Goal: Transaction & Acquisition: Purchase product/service

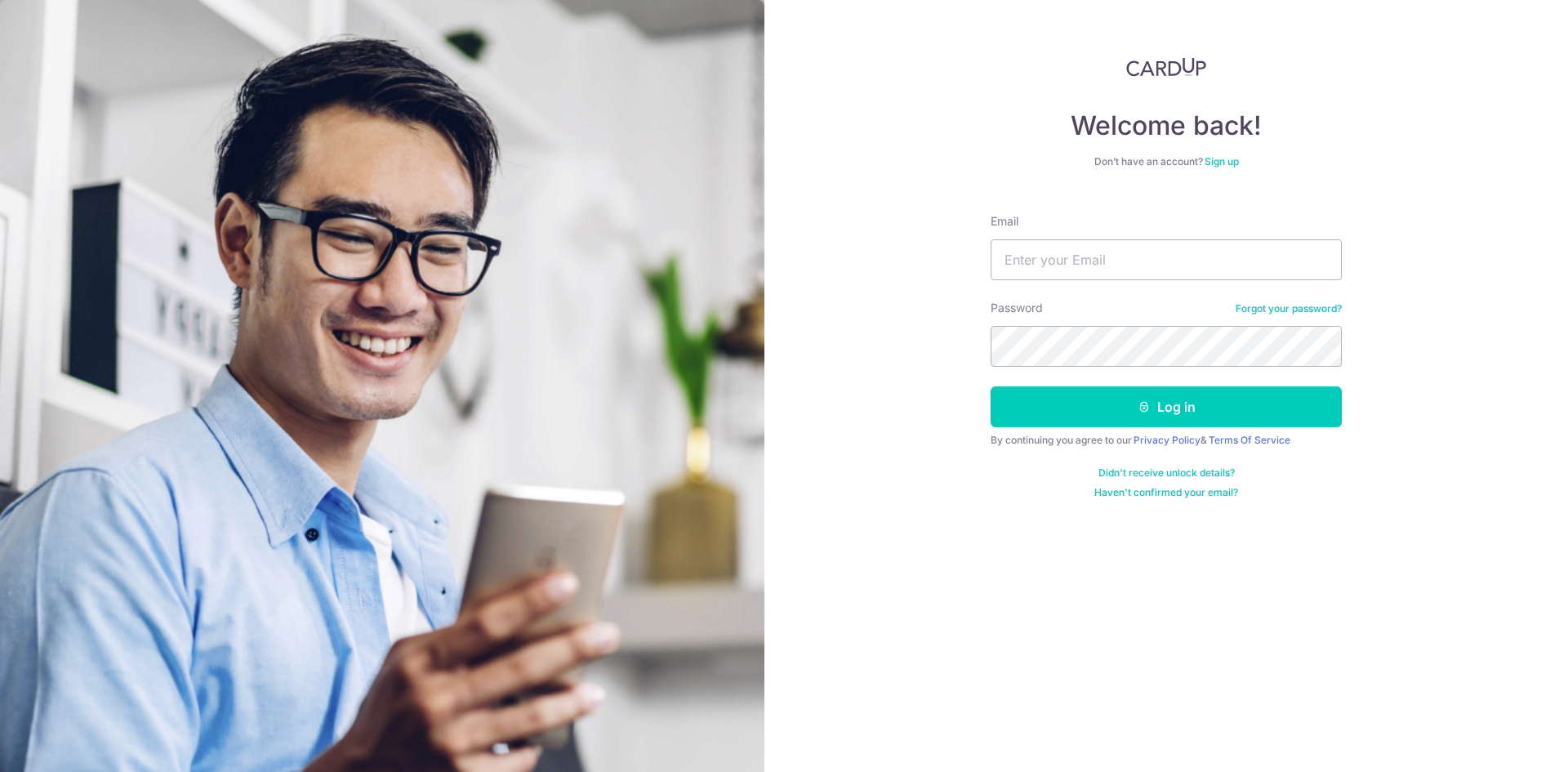
click at [1049, 280] on form "Email Password Forgot your password? Log in By continuing you agree to our Priv…" at bounding box center [1166, 350] width 352 height 298
click at [1055, 255] on input "Email" at bounding box center [1166, 259] width 352 height 41
type input "[EMAIL_ADDRESS][DOMAIN_NAME]"
click at [991, 387] on button "Log in" at bounding box center [1166, 407] width 352 height 41
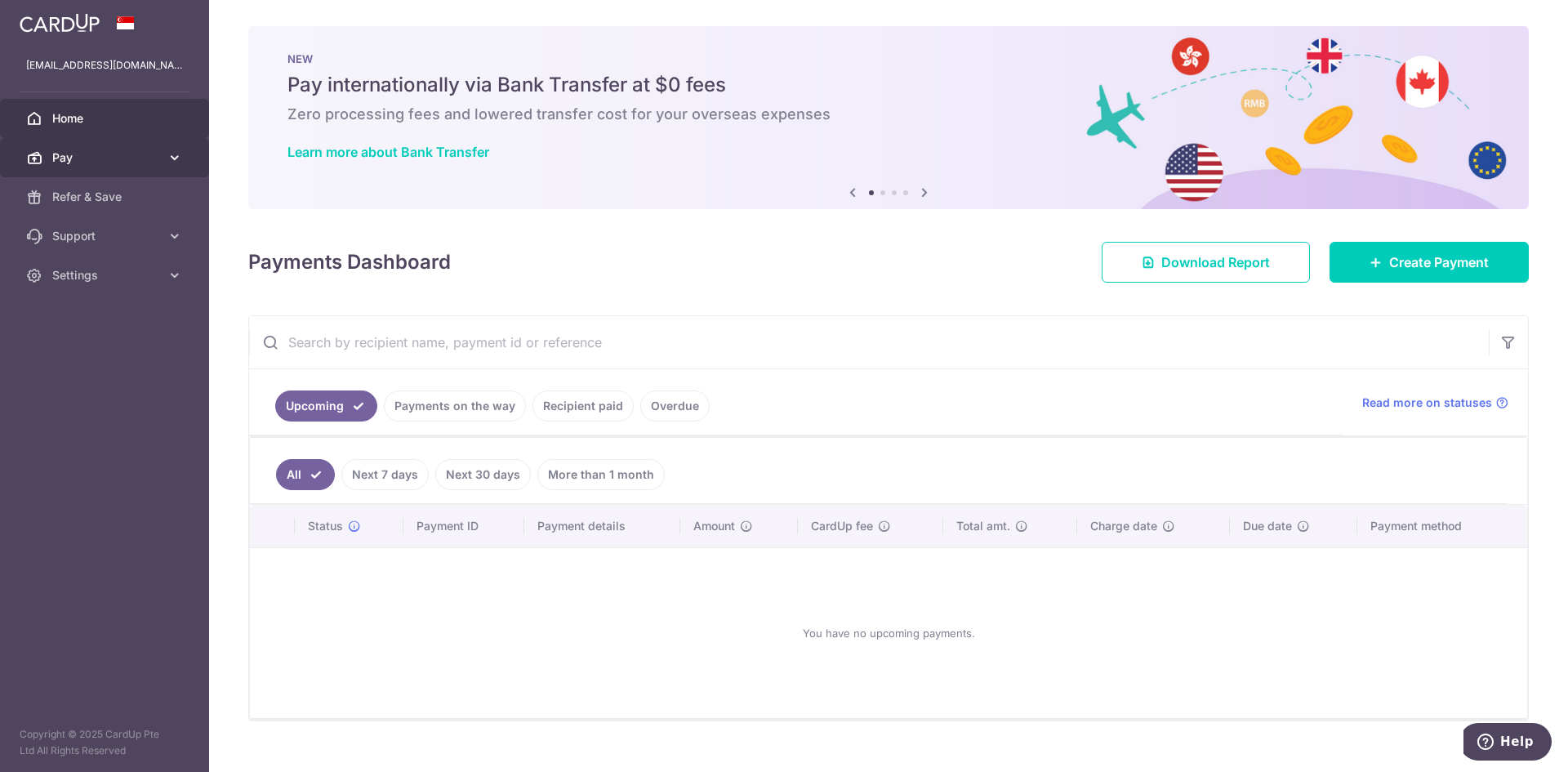
click at [174, 153] on icon at bounding box center [174, 157] width 16 height 16
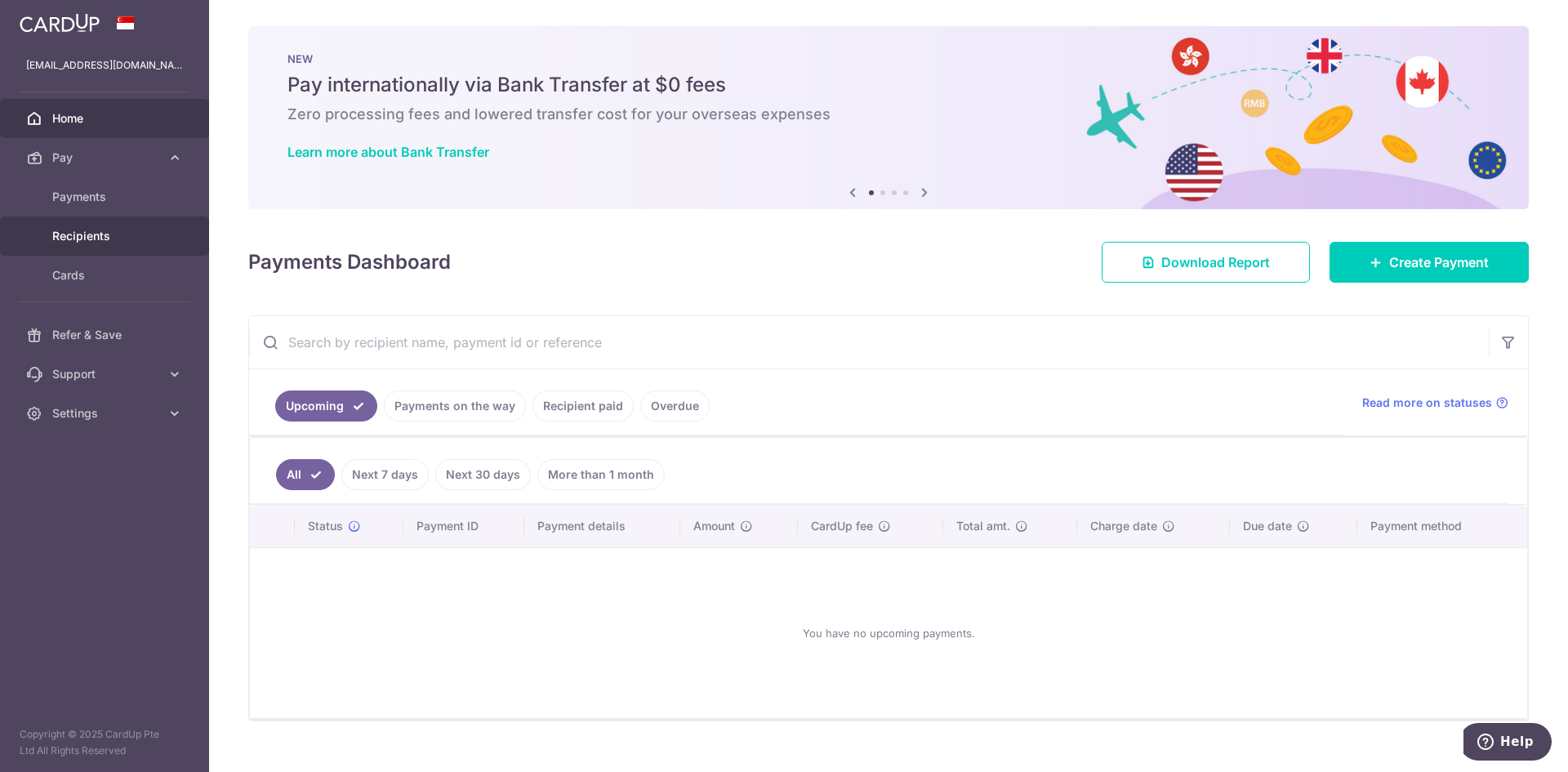
click at [140, 232] on span "Recipients" at bounding box center [106, 235] width 108 height 16
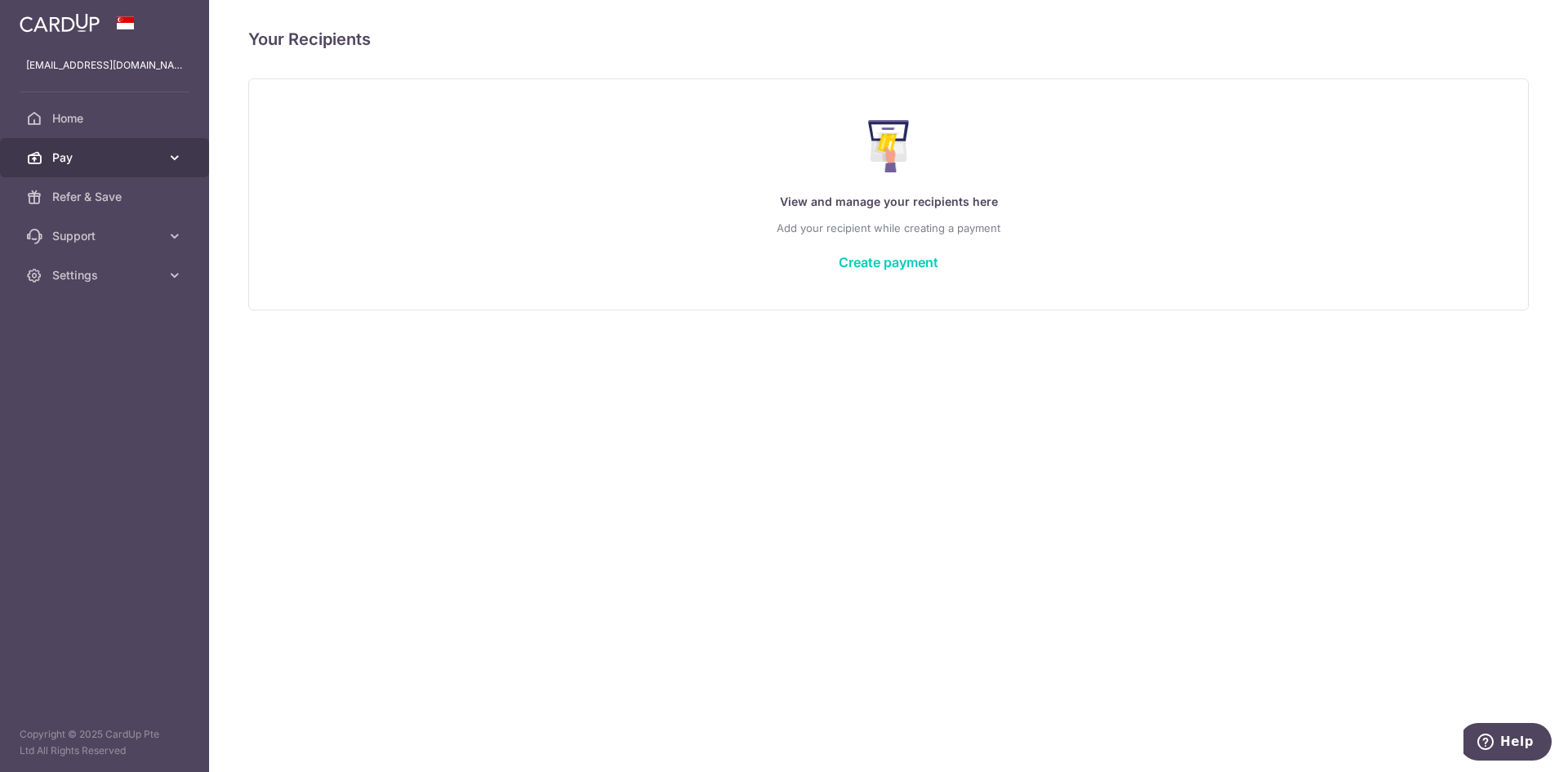
click at [178, 158] on icon at bounding box center [174, 157] width 16 height 16
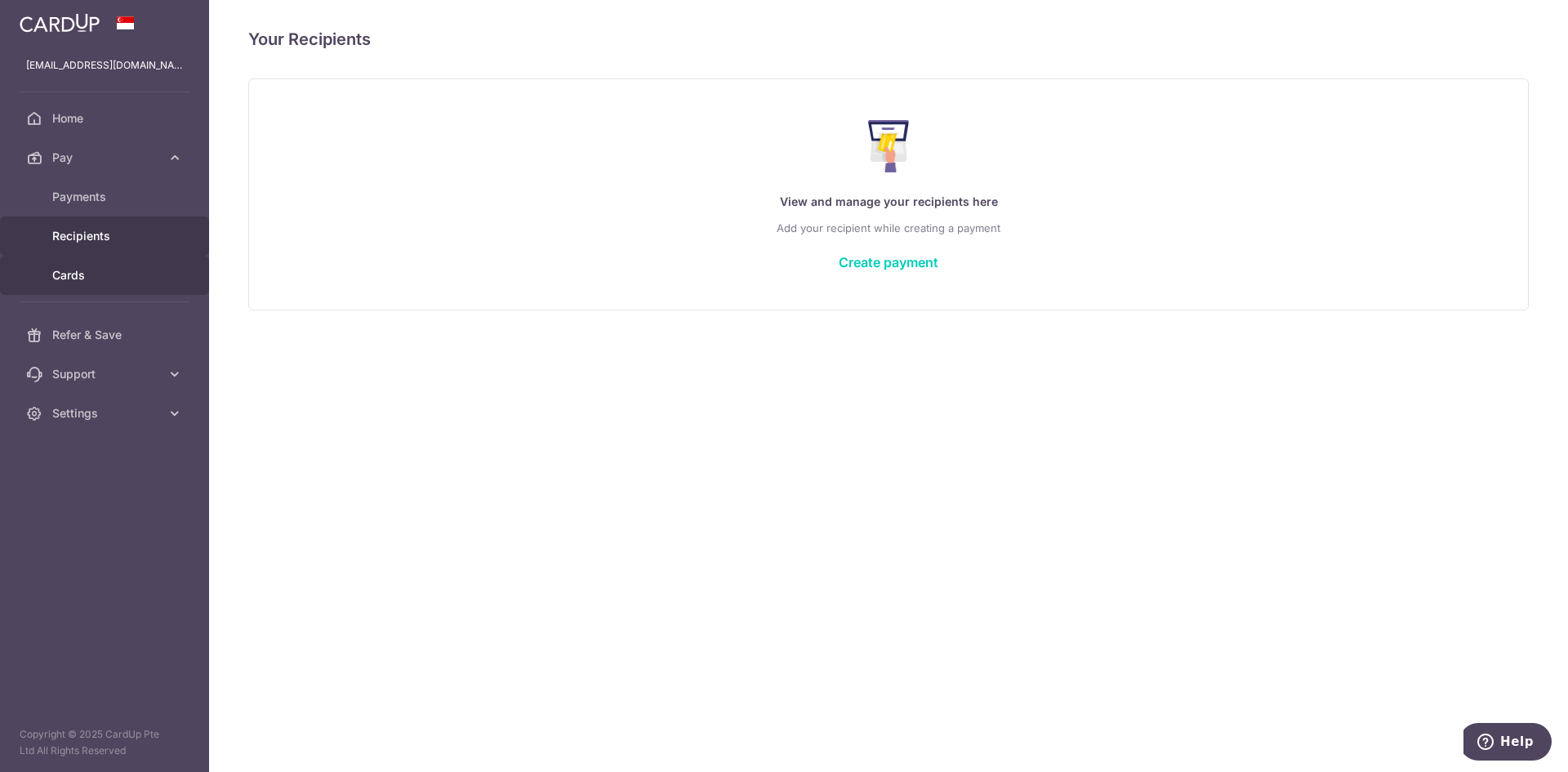
click at [141, 277] on span "Cards" at bounding box center [106, 274] width 108 height 16
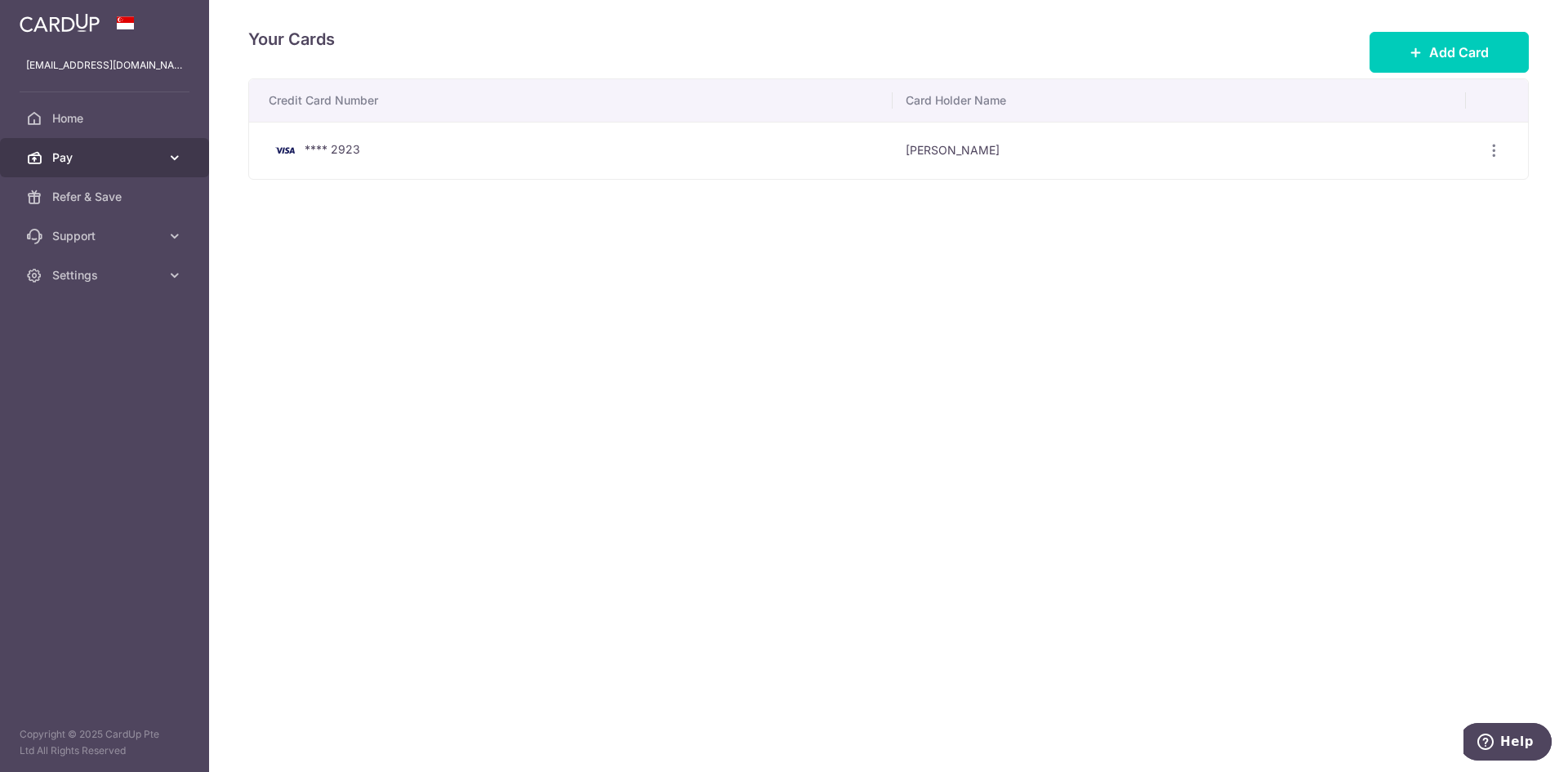
click at [174, 156] on icon at bounding box center [174, 157] width 16 height 16
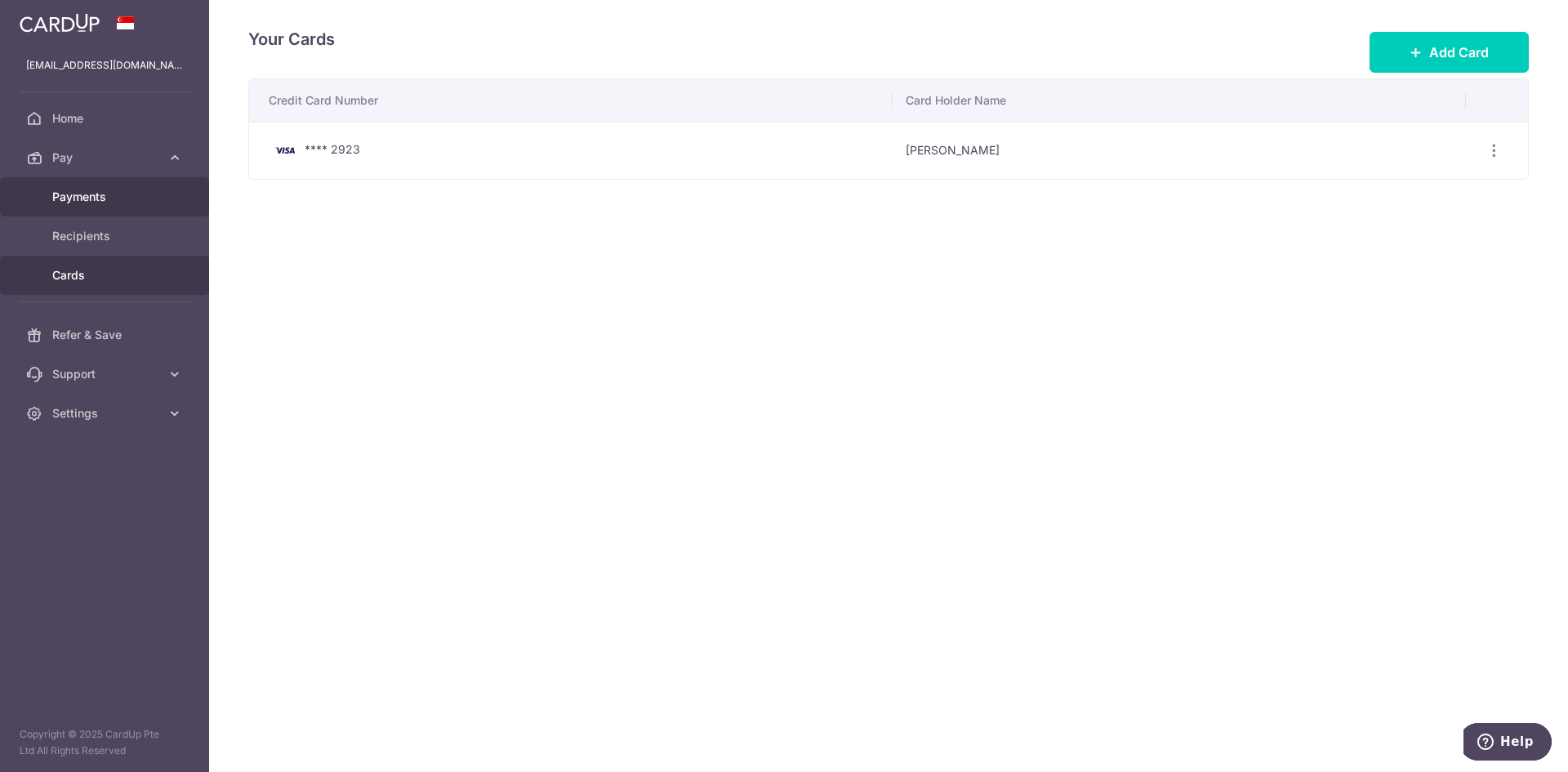
click at [155, 193] on span "Payments" at bounding box center [106, 196] width 108 height 16
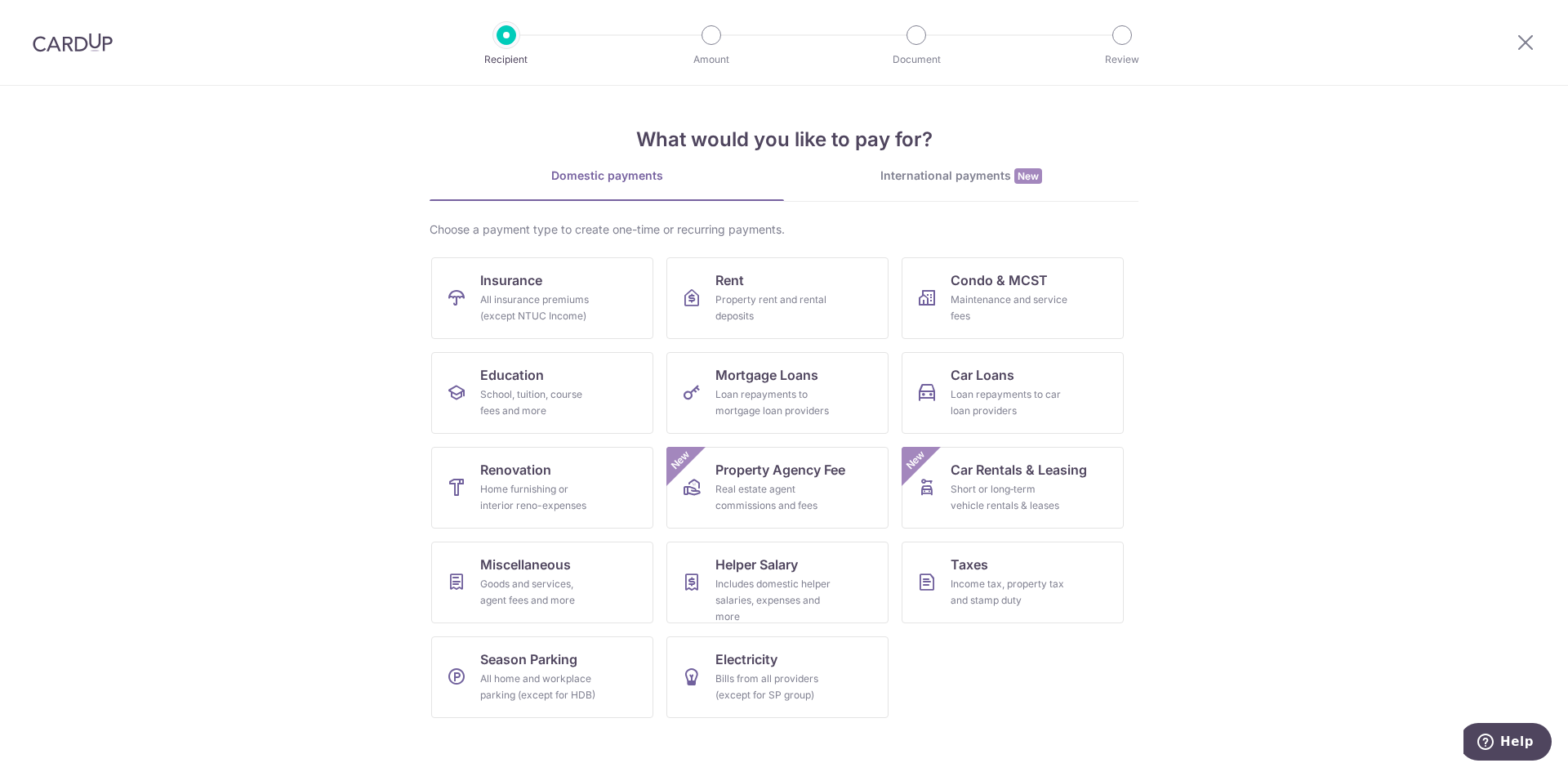
click at [84, 42] on img at bounding box center [72, 42] width 80 height 20
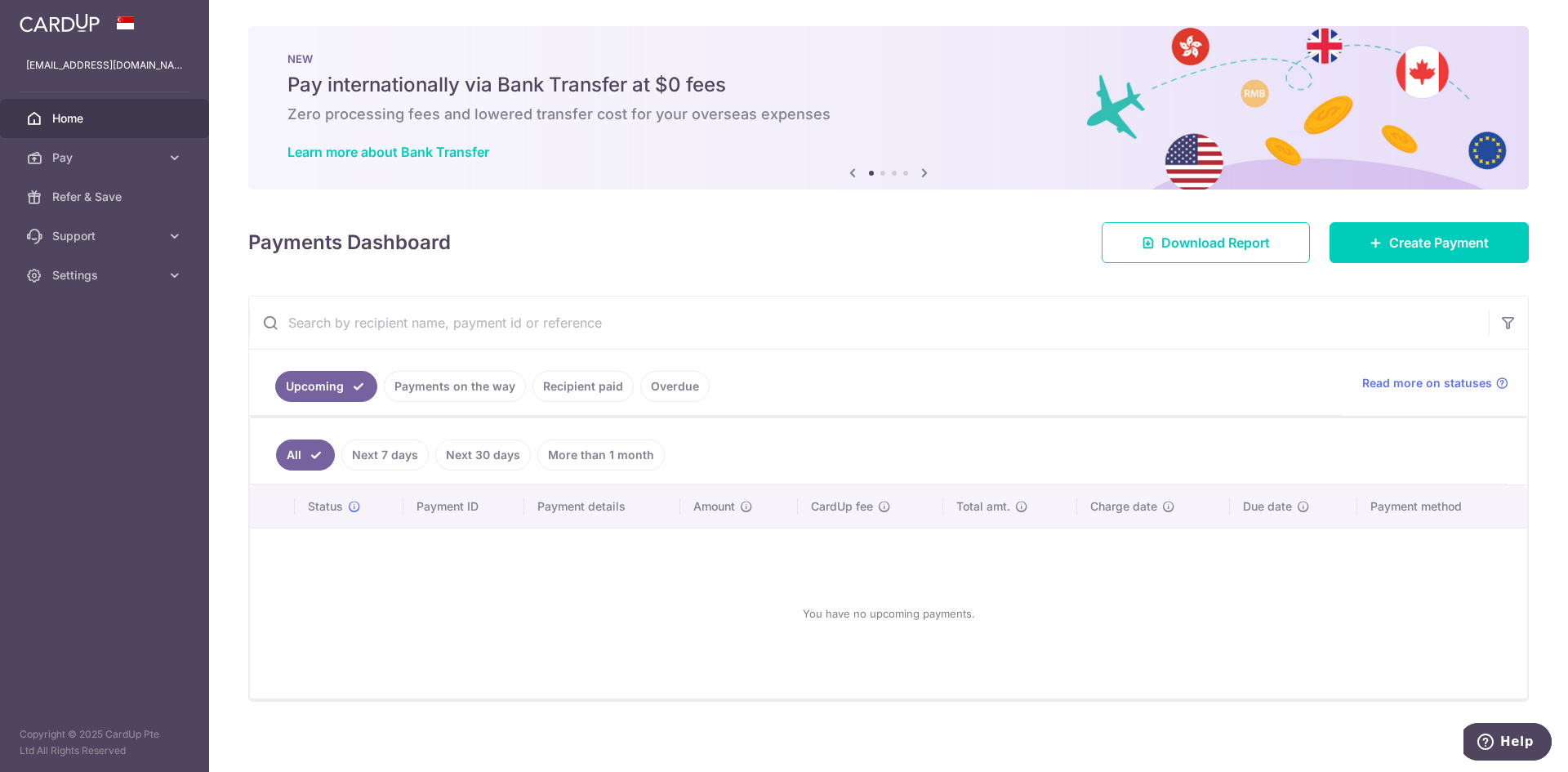
click at [129, 115] on span "Home" at bounding box center [106, 118] width 108 height 16
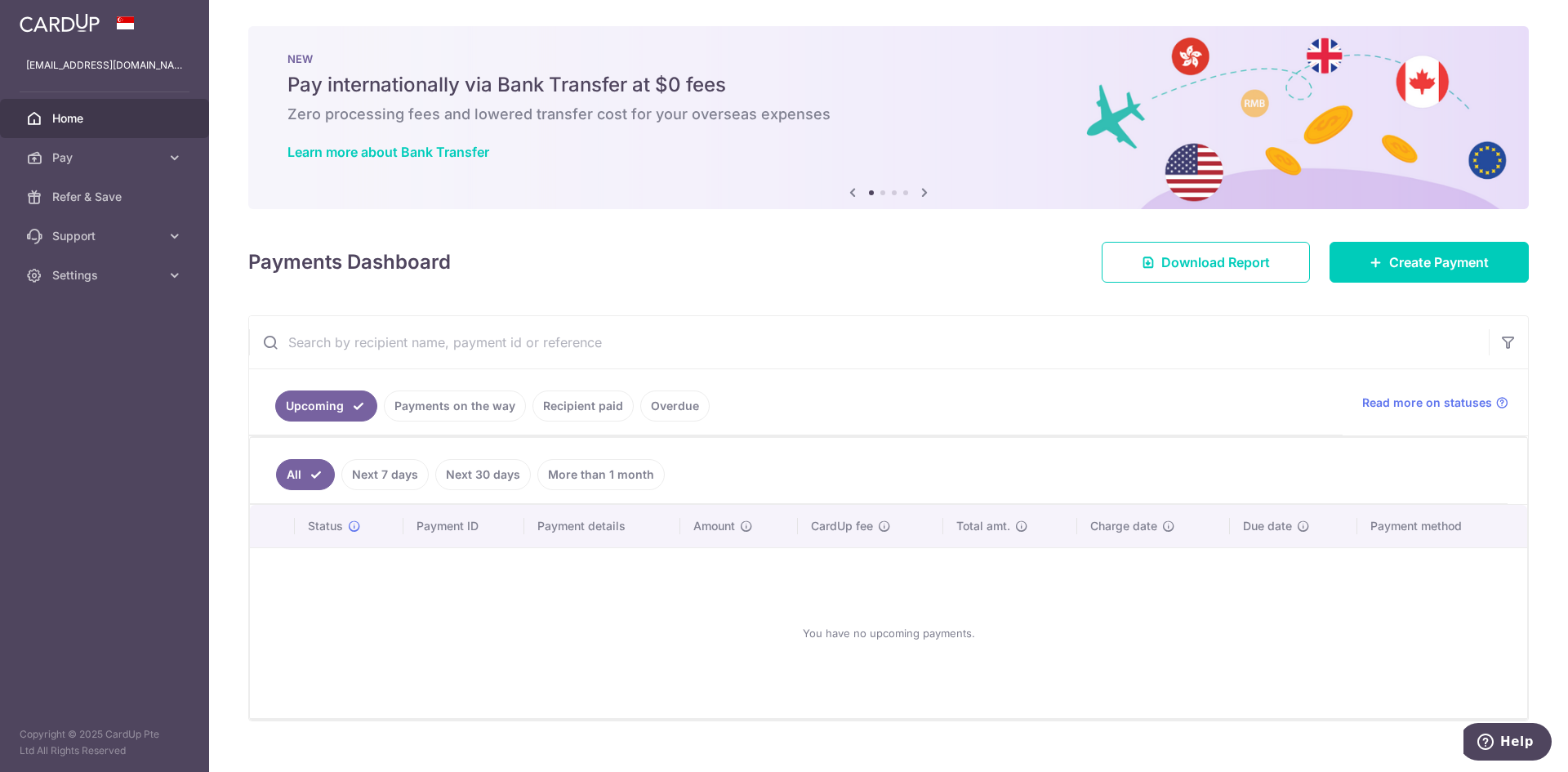
click at [595, 405] on link "Recipient paid" at bounding box center [583, 406] width 101 height 31
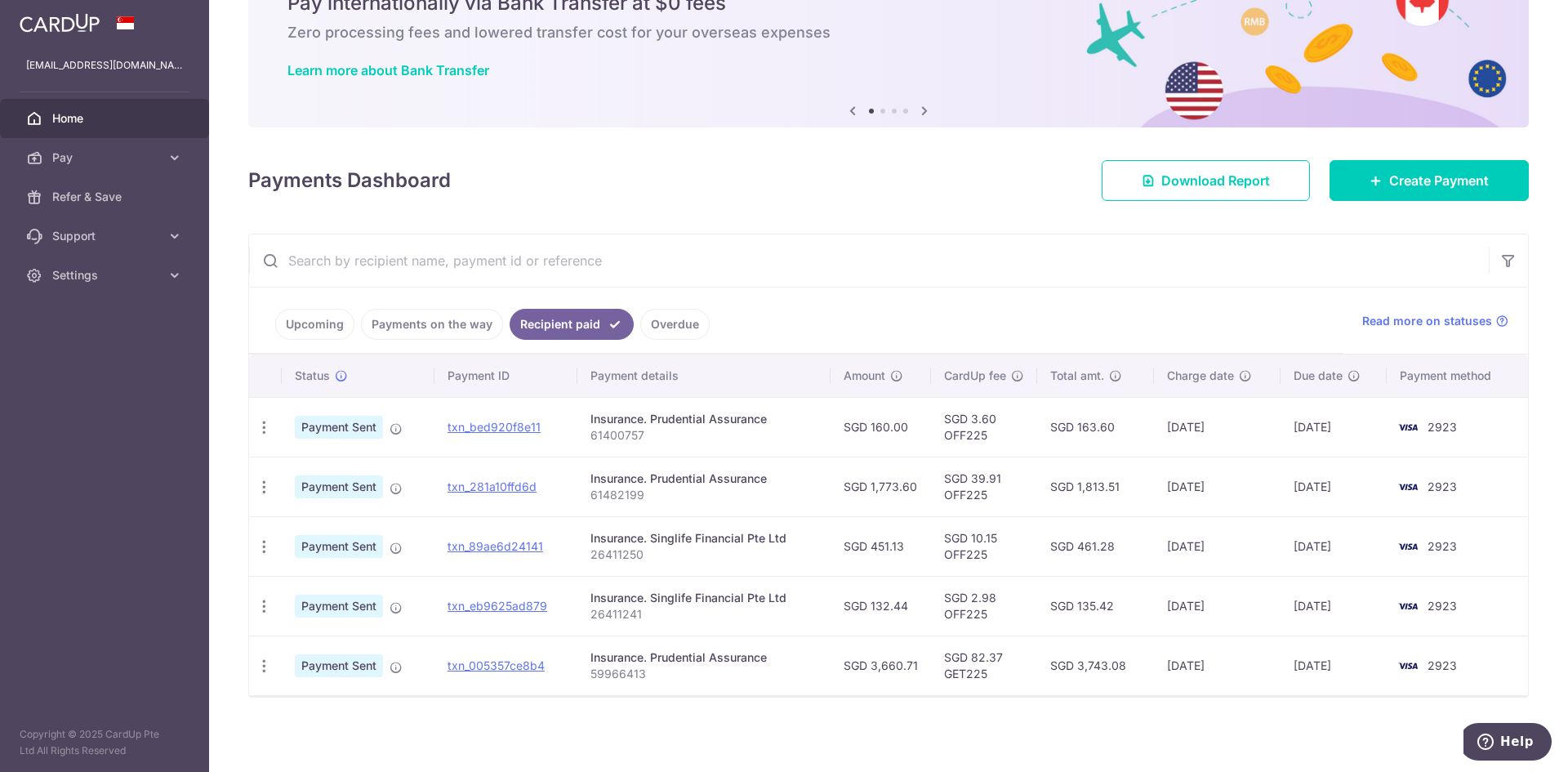
scroll to position [84, 0]
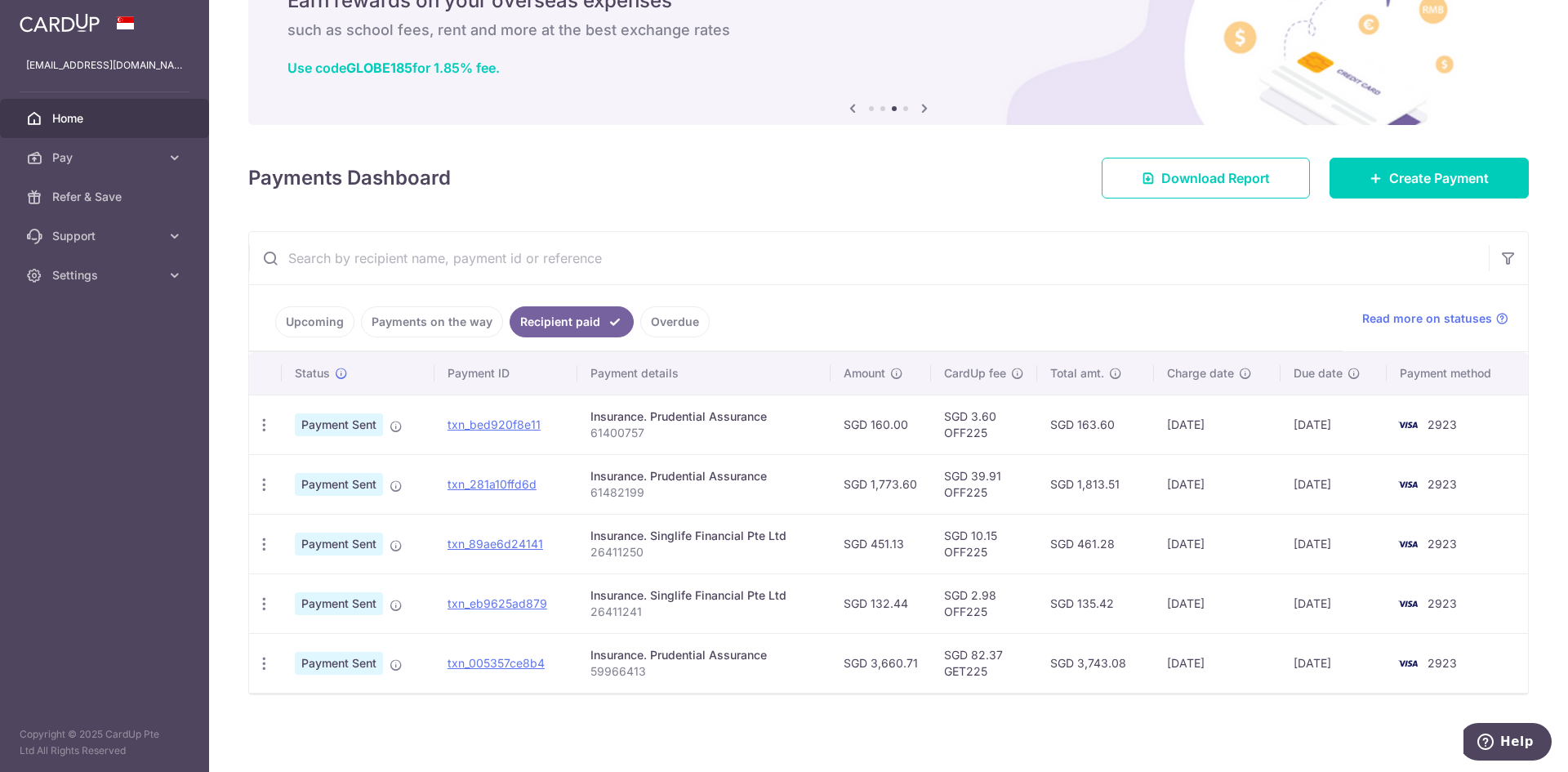
click at [322, 661] on span "Payment Sent" at bounding box center [338, 663] width 89 height 23
click at [444, 719] on div "× Pause Schedule Pause all future payments in this series Pause just this one p…" at bounding box center [888, 386] width 1359 height 772
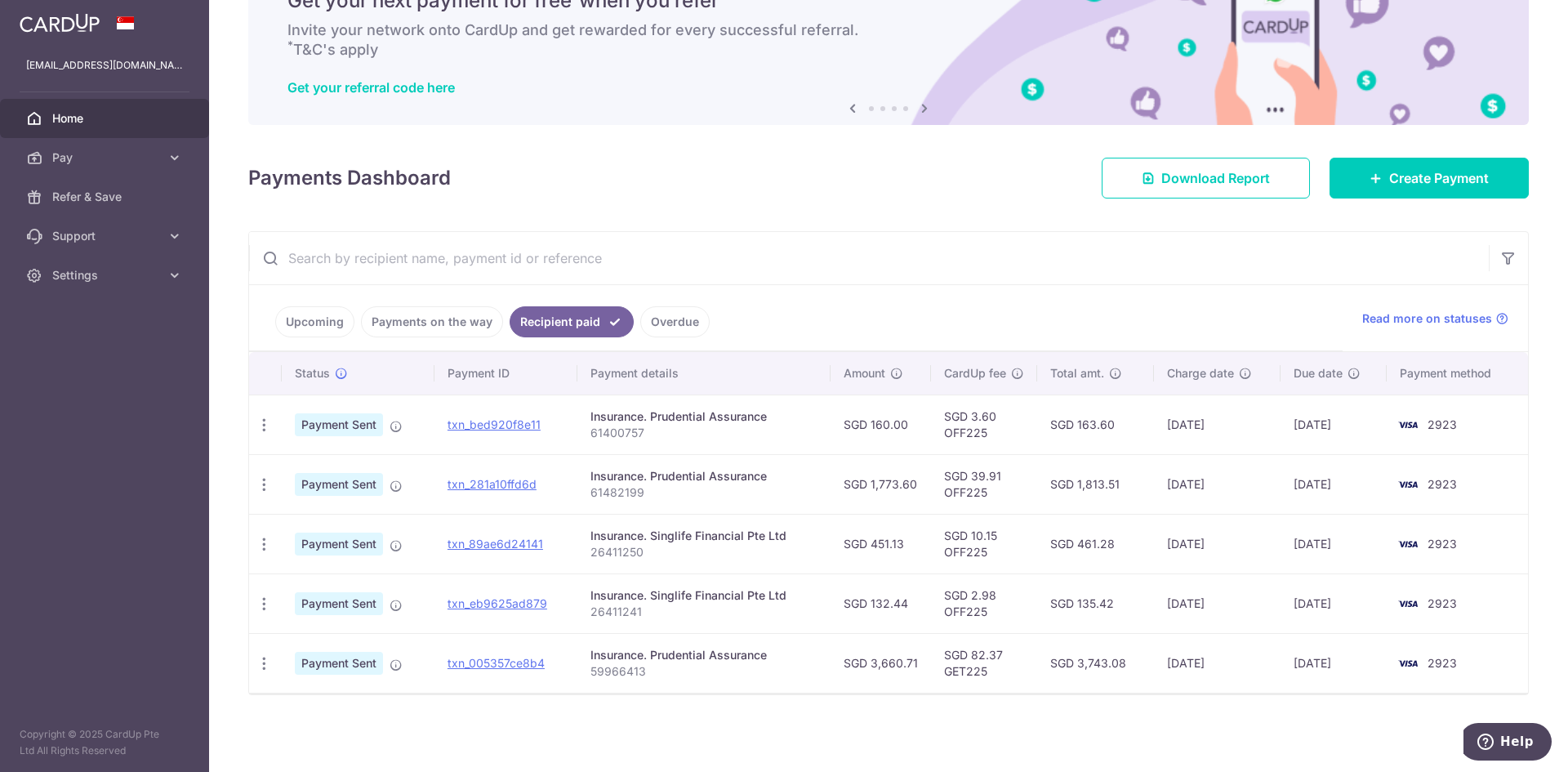
click at [505, 736] on div "× Pause Schedule Pause all future payments in this series Pause just this one p…" at bounding box center [888, 386] width 1359 height 772
click at [126, 153] on span "Pay" at bounding box center [106, 157] width 108 height 16
click at [117, 201] on span "Payments" at bounding box center [106, 196] width 108 height 16
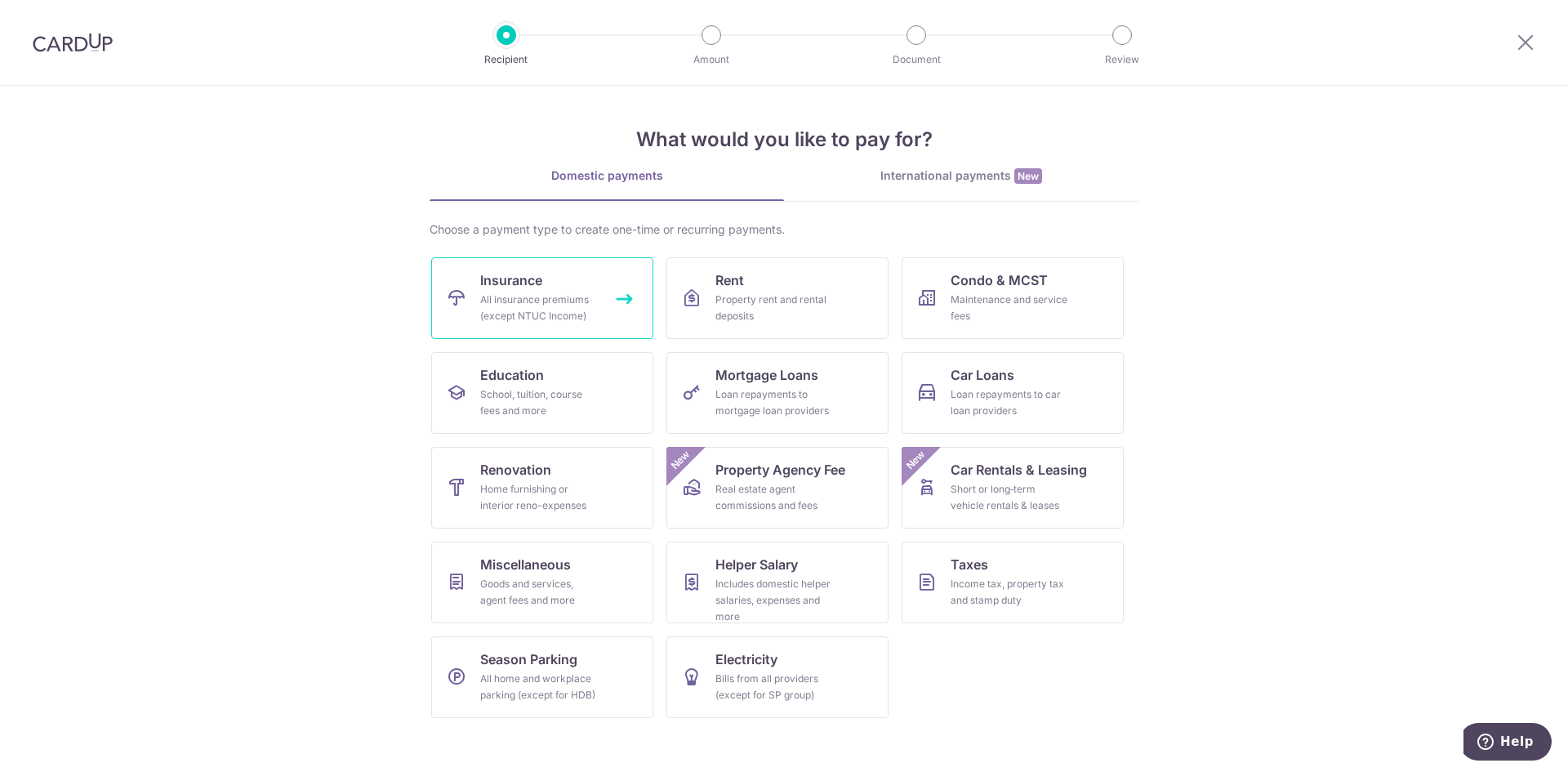
click at [530, 300] on div "All insurance premiums (except NTUC Income)" at bounding box center [538, 308] width 117 height 32
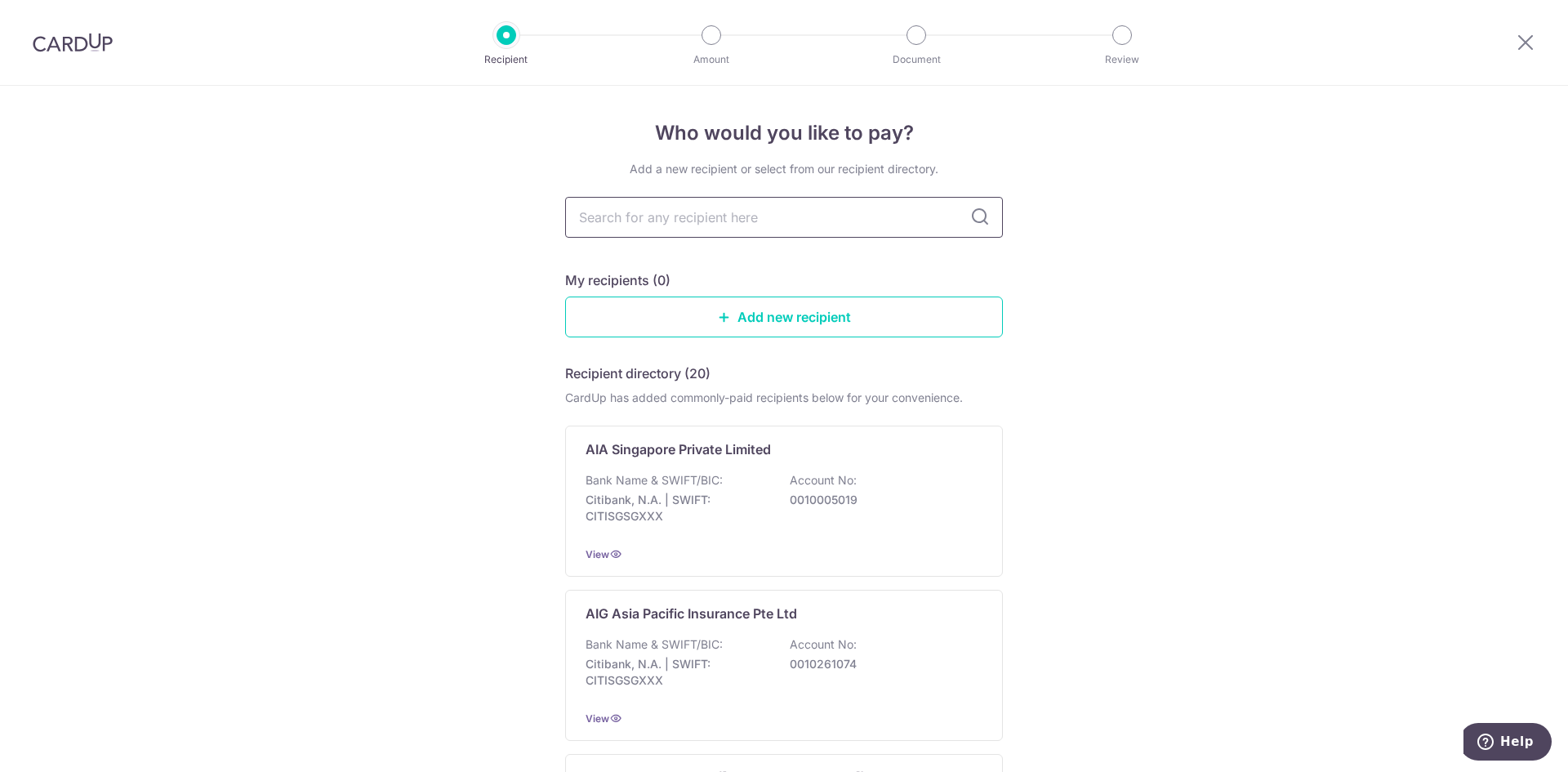
click at [707, 222] on input "text" at bounding box center [784, 217] width 438 height 41
type input "pruden"
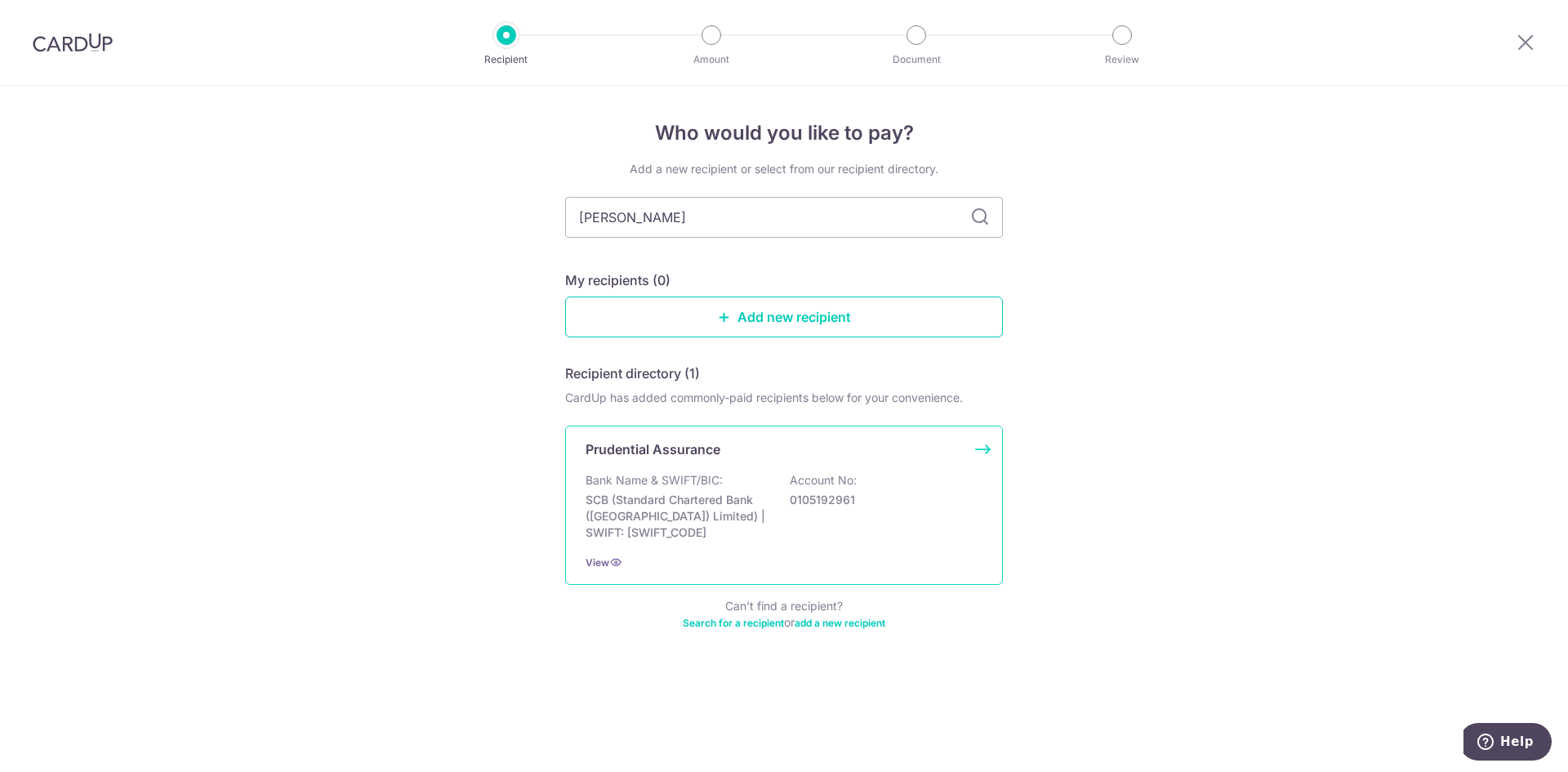
click at [820, 513] on div "Bank Name & SWIFT/BIC: SCB (Standard Chartered Bank (Singapore) Limited) | SWIF…" at bounding box center [784, 507] width 397 height 69
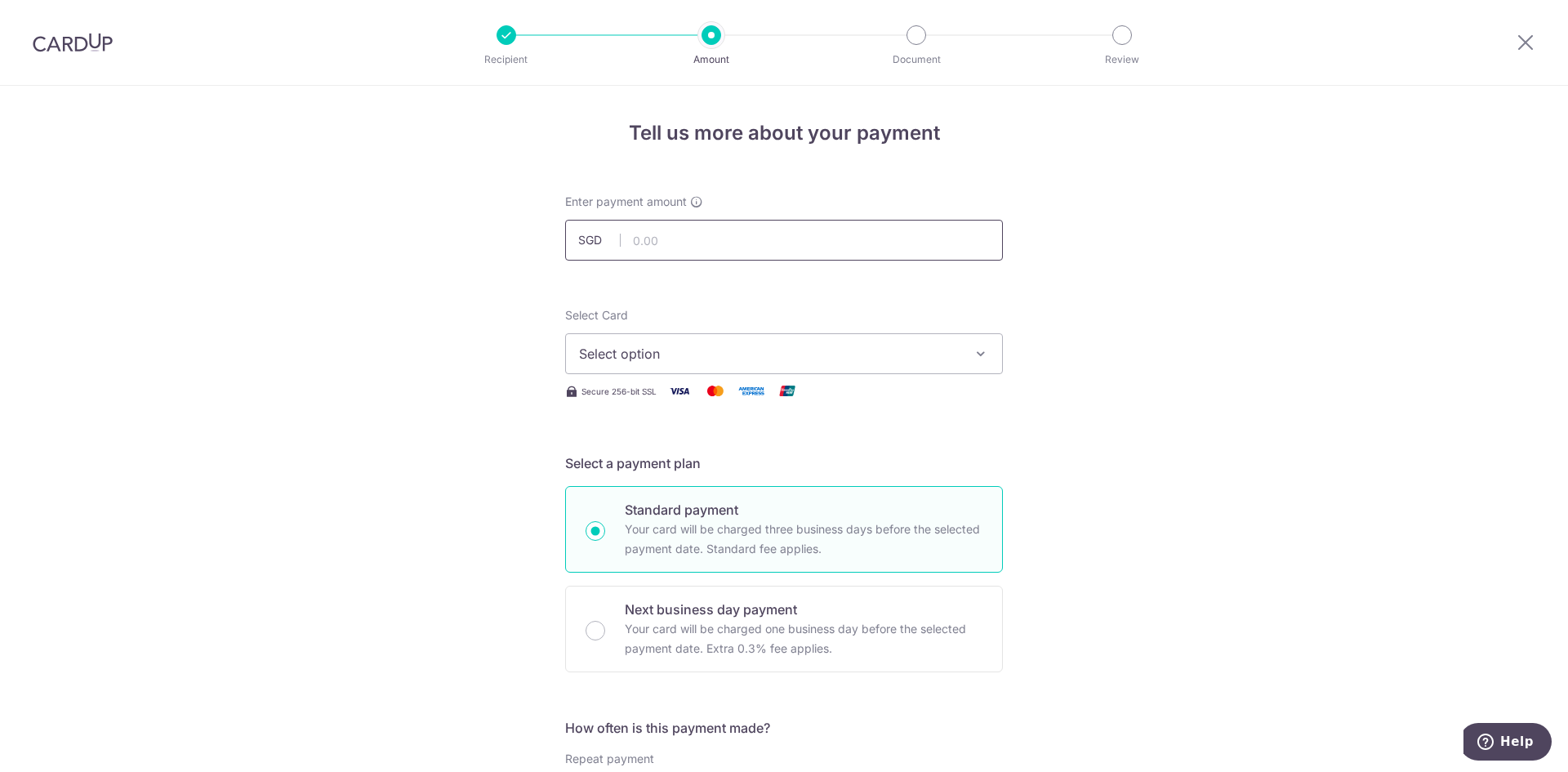
click at [670, 243] on input "text" at bounding box center [784, 240] width 438 height 41
type input "3,660.71"
click at [747, 365] on button "Select option" at bounding box center [784, 354] width 438 height 41
click at [672, 470] on span "**** 2923" at bounding box center [650, 471] width 63 height 20
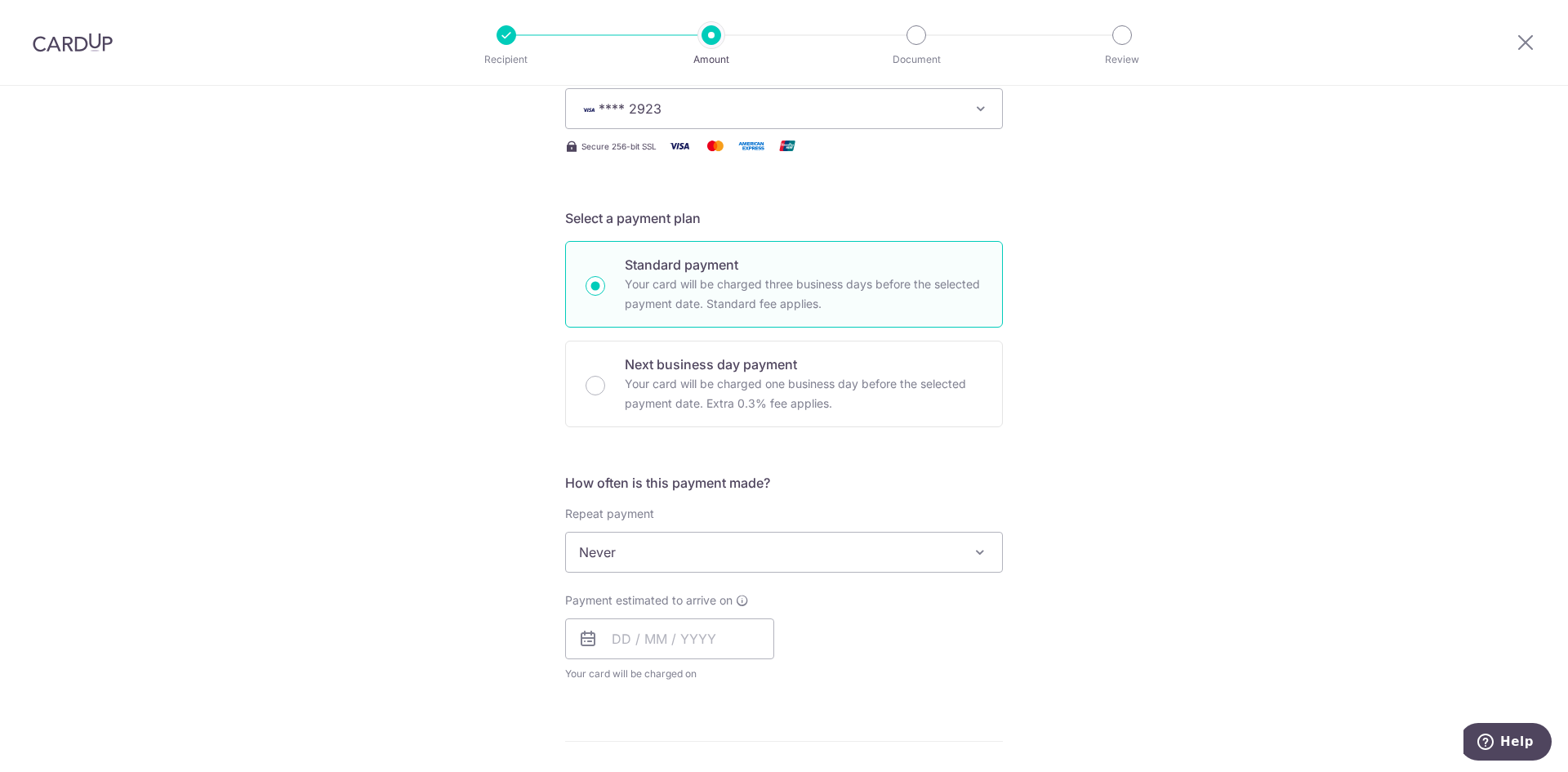
scroll to position [327, 0]
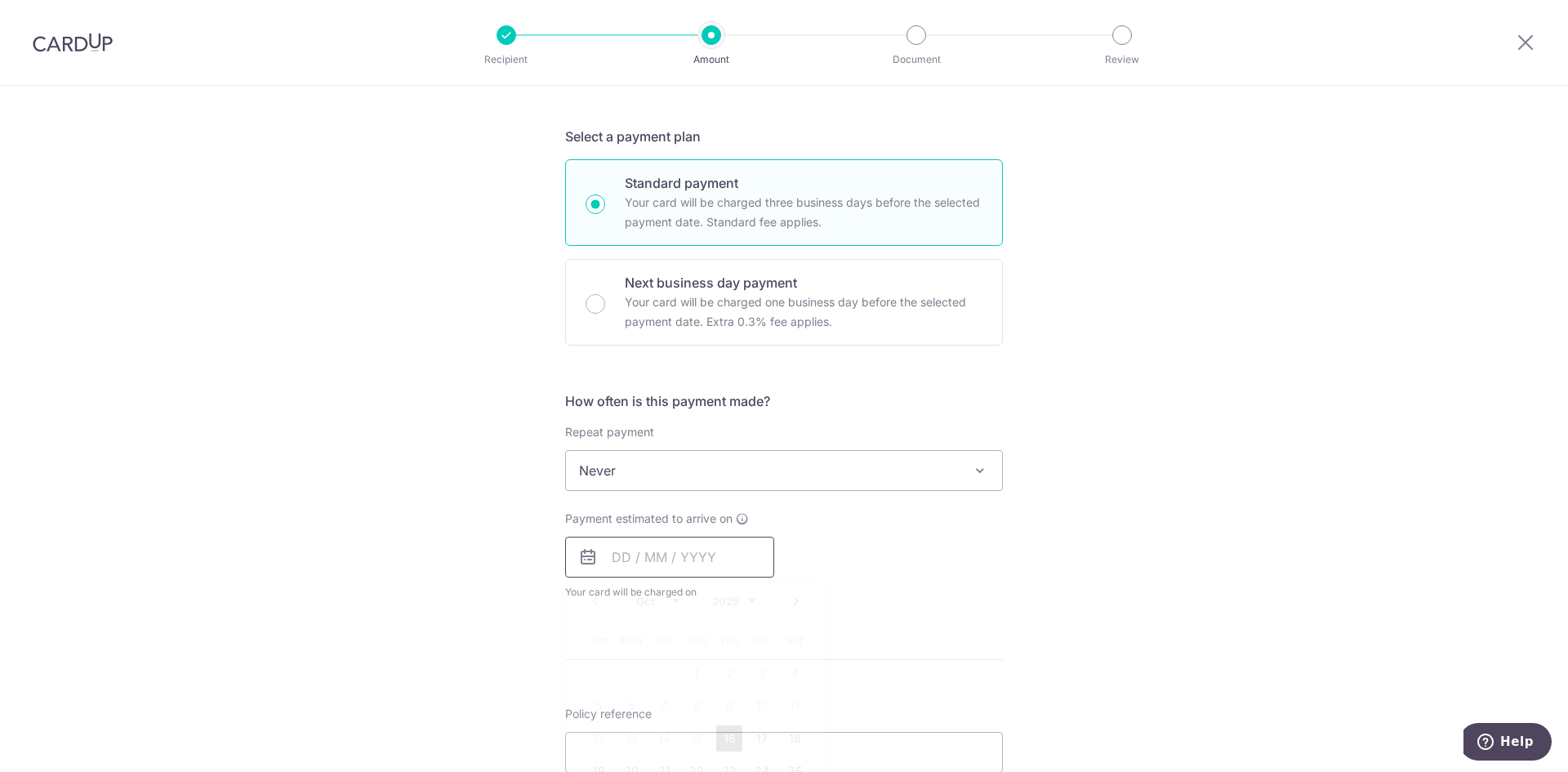
click at [698, 547] on input "text" at bounding box center [669, 557] width 209 height 41
drag, startPoint x: 724, startPoint y: 742, endPoint x: 864, endPoint y: 643, distance: 171.5
click at [724, 742] on link "16" at bounding box center [729, 738] width 26 height 26
type input "16/10/2025"
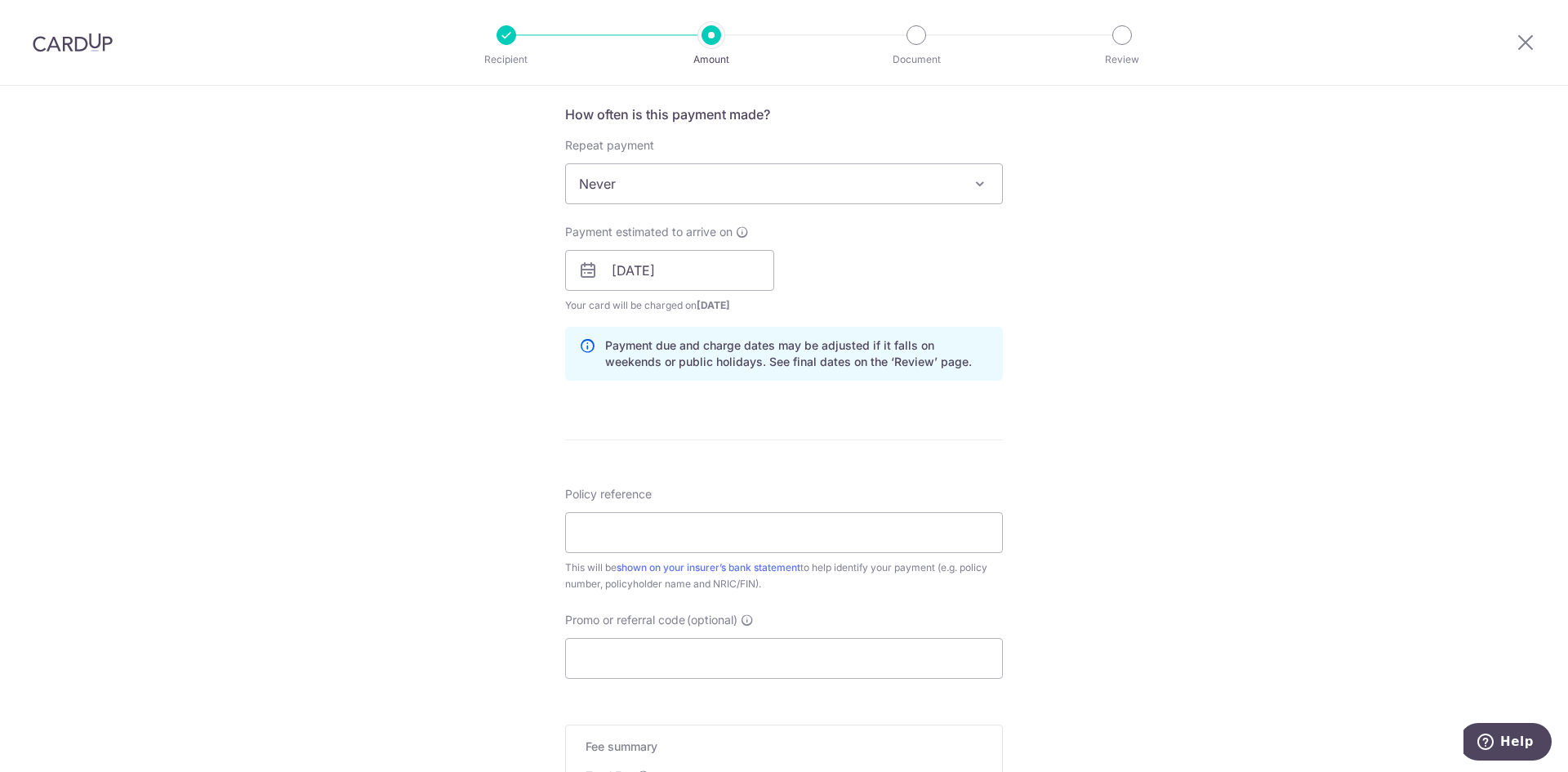
scroll to position [654, 0]
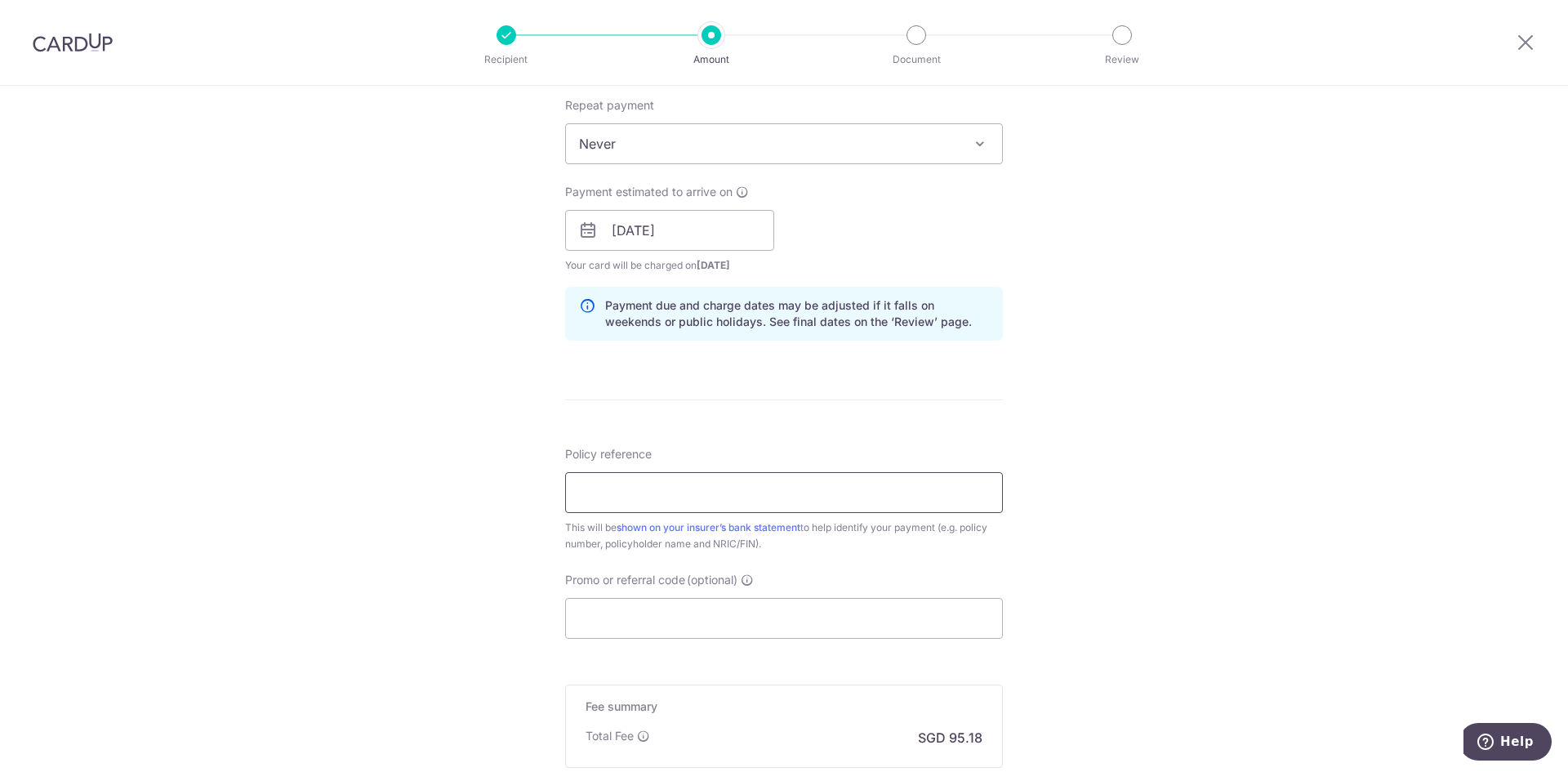
click at [858, 492] on input "Policy reference" at bounding box center [784, 493] width 438 height 41
click at [883, 620] on input "Promo or referral code (optional)" at bounding box center [784, 619] width 438 height 41
click at [752, 493] on input "Policy reference" at bounding box center [784, 493] width 438 height 41
type input "59966413"
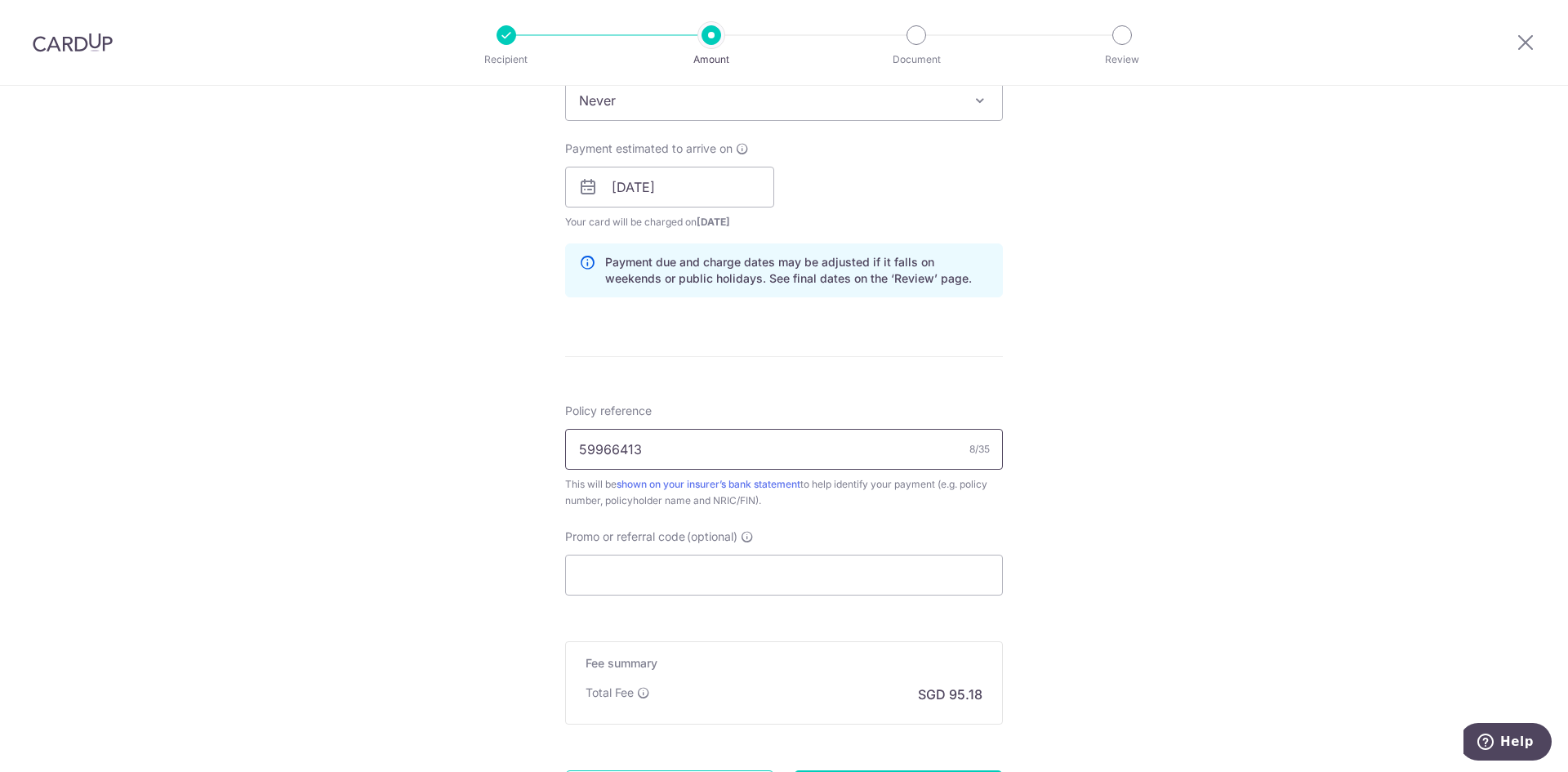
scroll to position [736, 0]
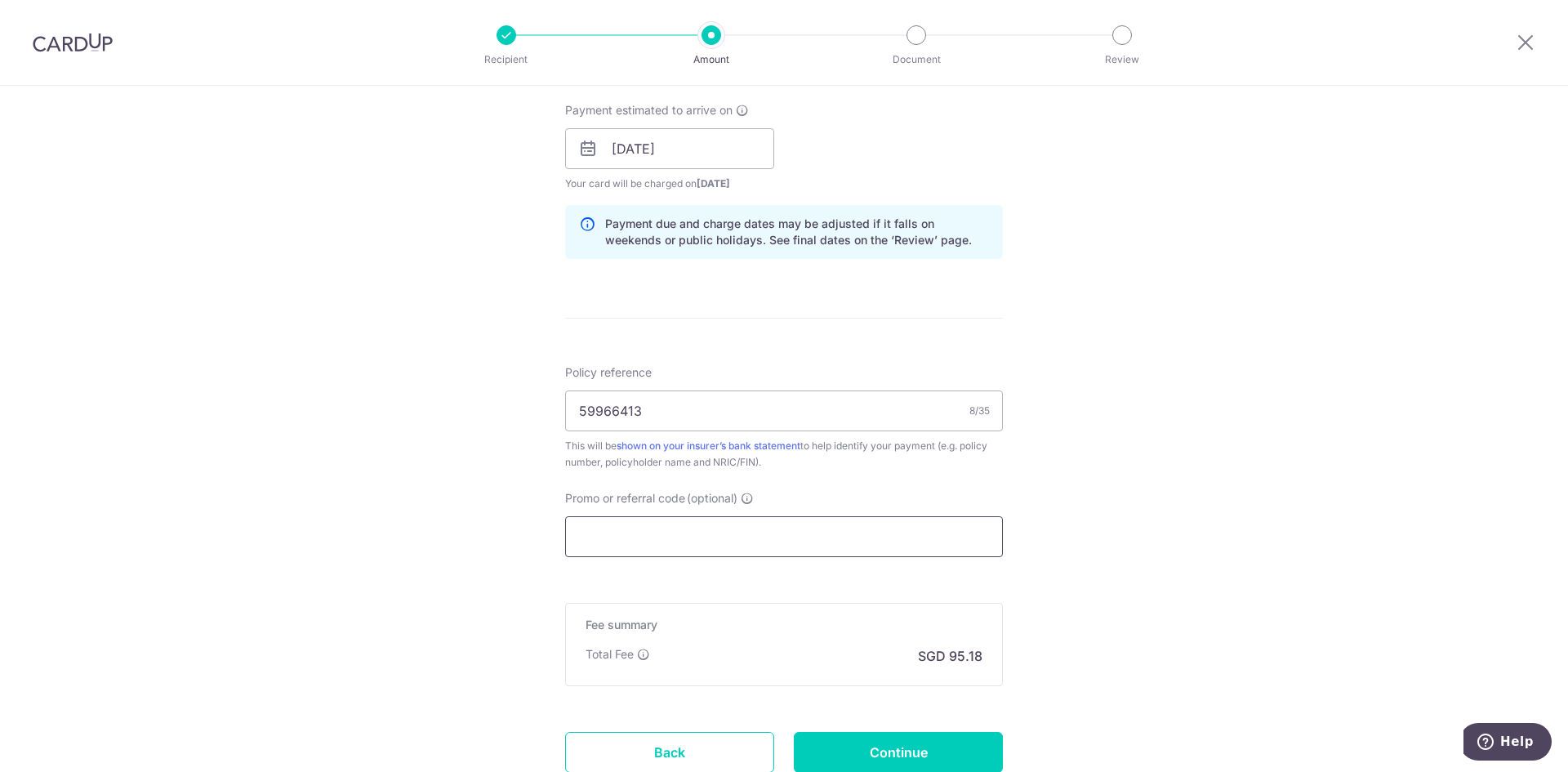
click at [786, 532] on input "Promo or referral code (optional)" at bounding box center [784, 537] width 438 height 41
paste input "KELINVEST"
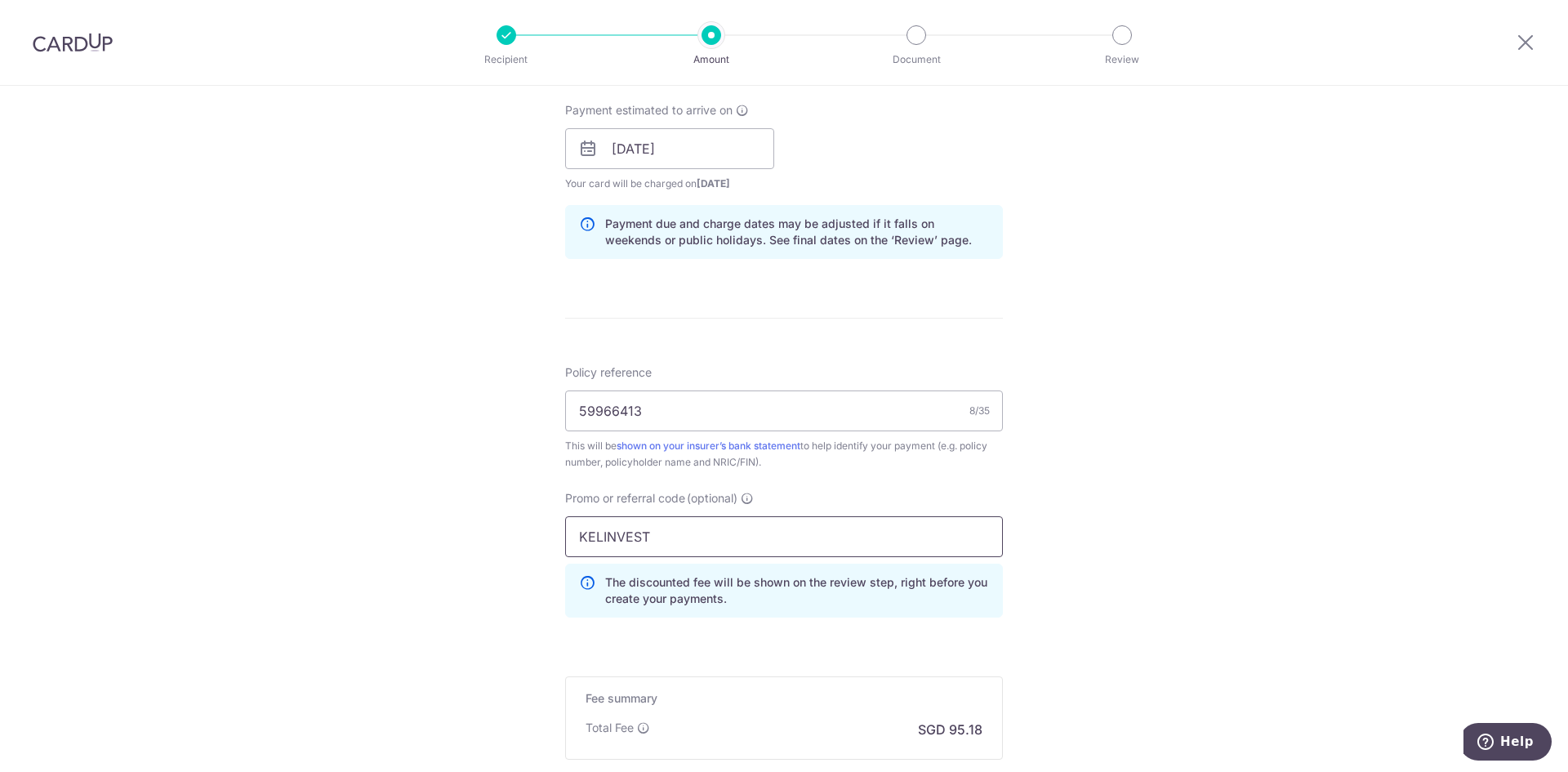
type input "KELINVEST"
click at [1129, 570] on div "Tell us more about your payment Enter payment amount SGD 3,660.71 3660.71 Selec…" at bounding box center [784, 159] width 1568 height 1618
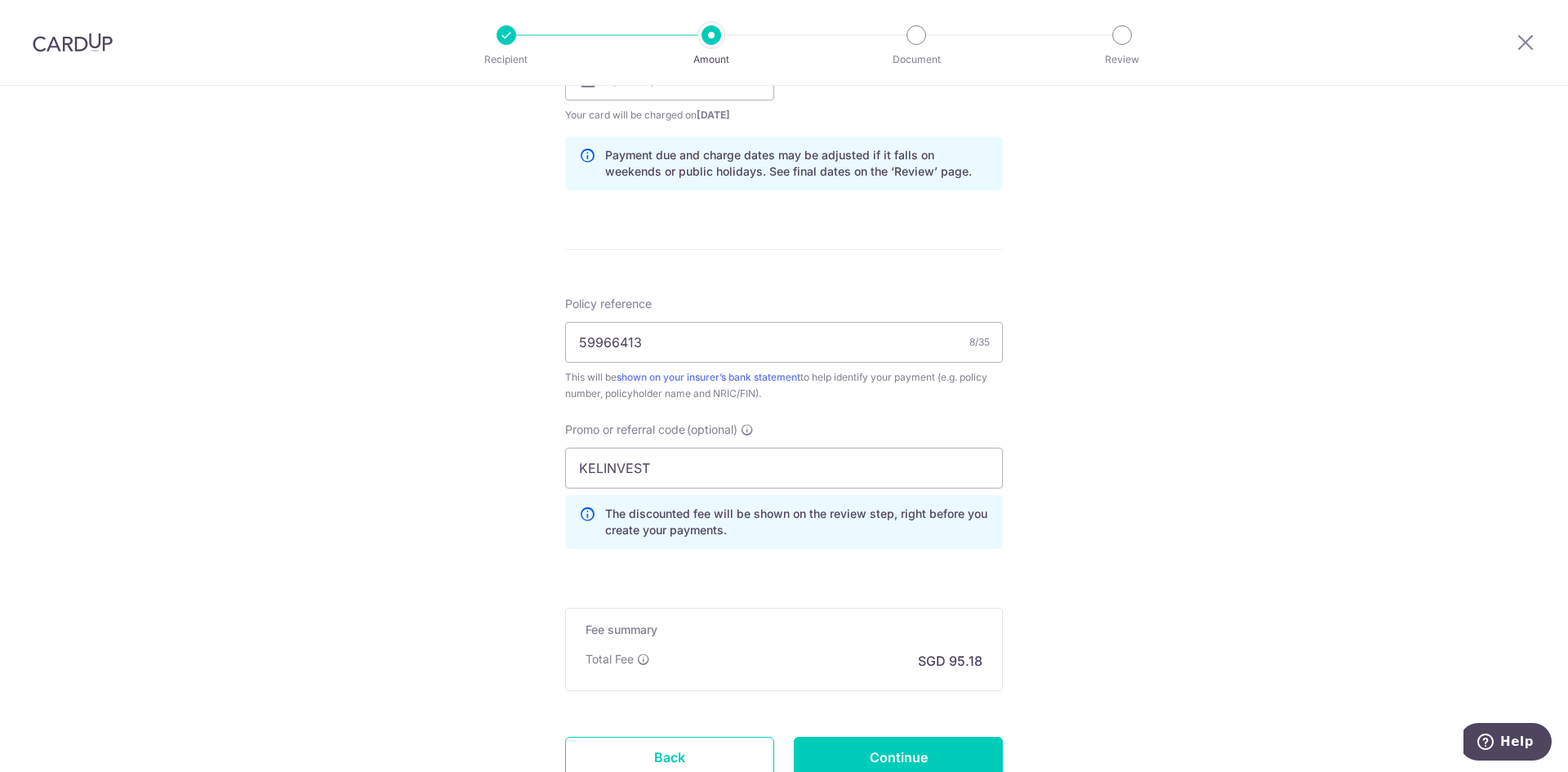
scroll to position [899, 0]
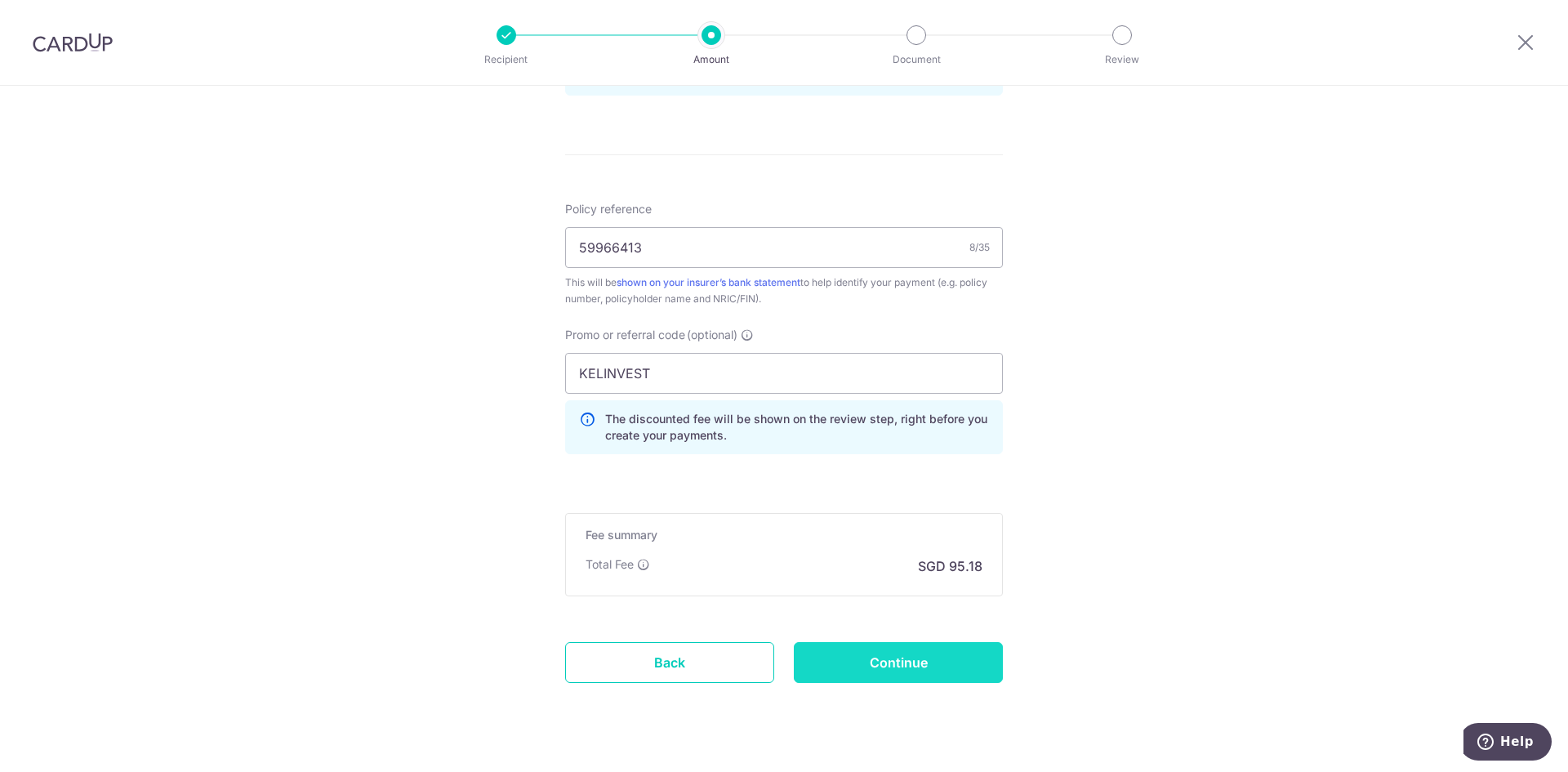
click at [884, 661] on input "Continue" at bounding box center [897, 662] width 209 height 41
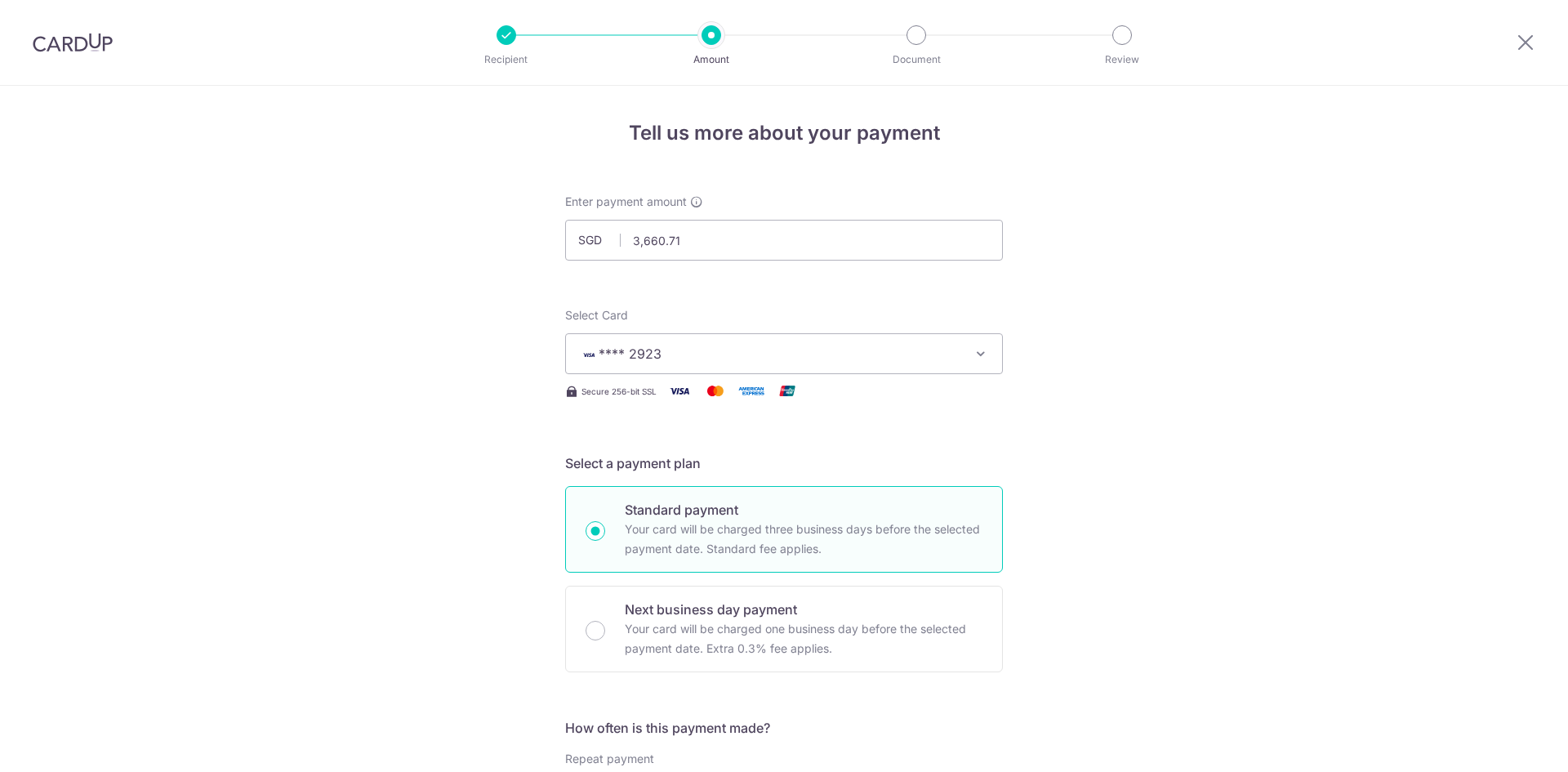
scroll to position [955, 0]
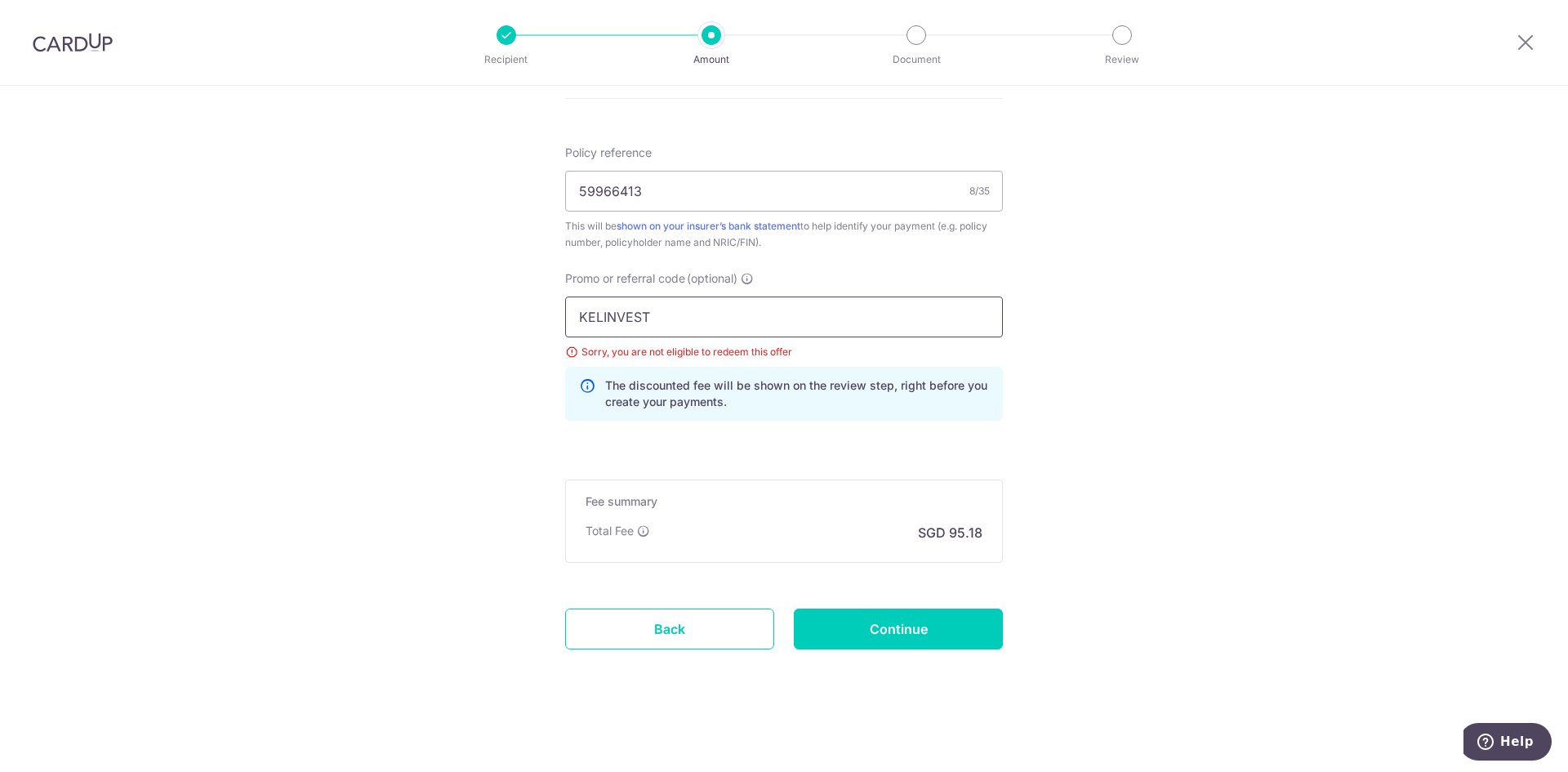
drag, startPoint x: 686, startPoint y: 314, endPoint x: 500, endPoint y: 290, distance: 187.5
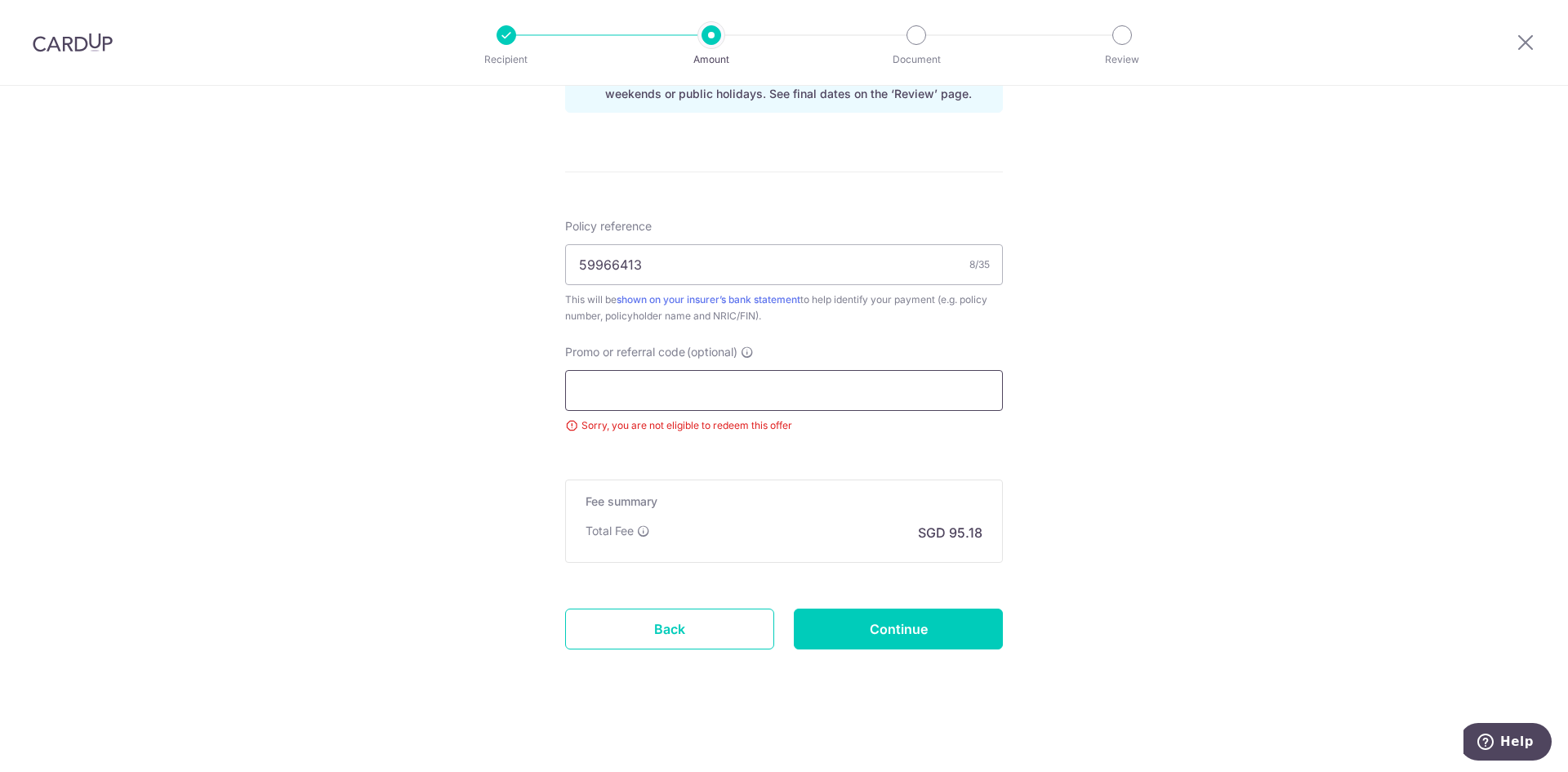
scroll to position [882, 0]
paste input "OFF225"
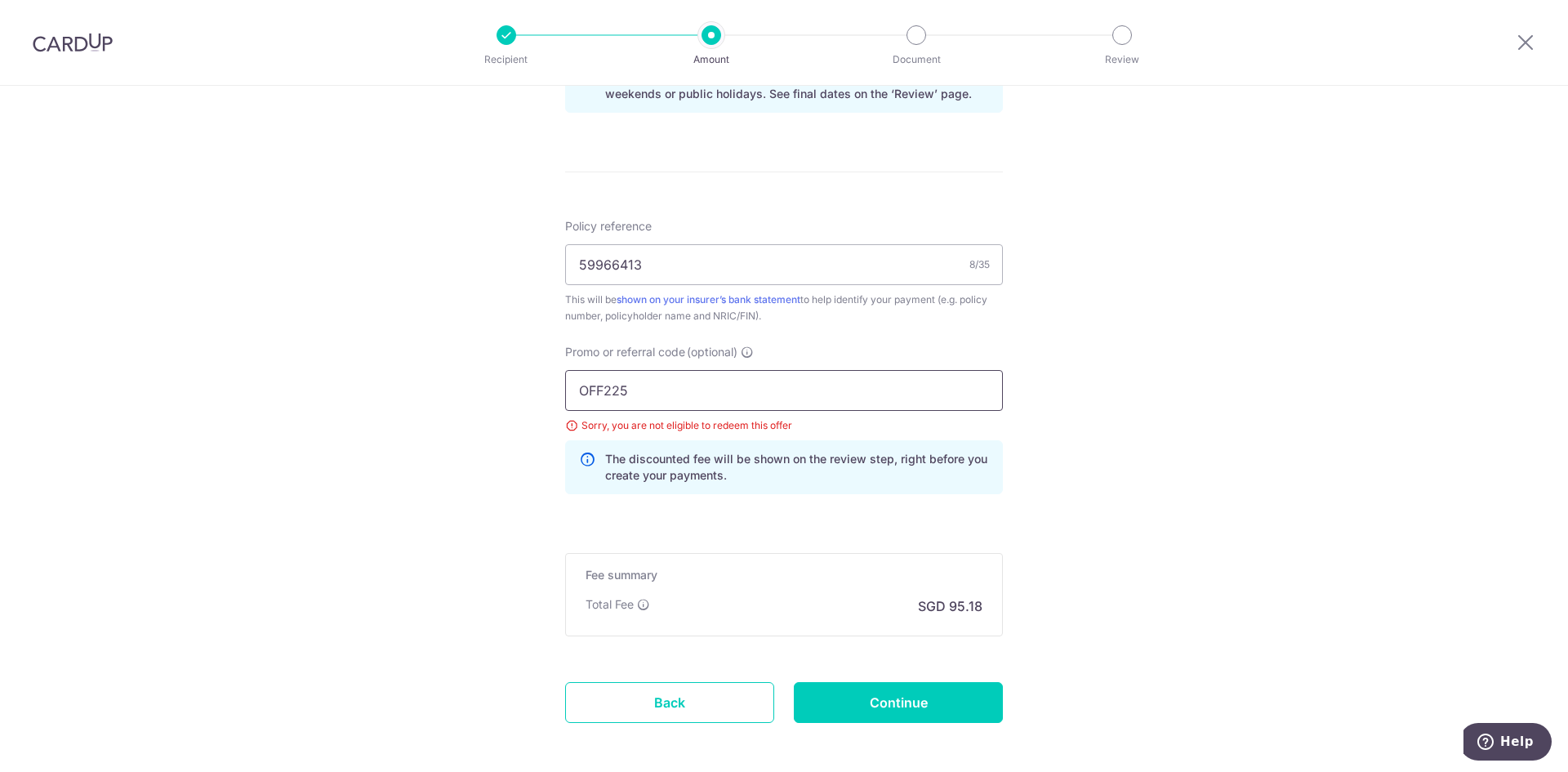
scroll to position [955, 0]
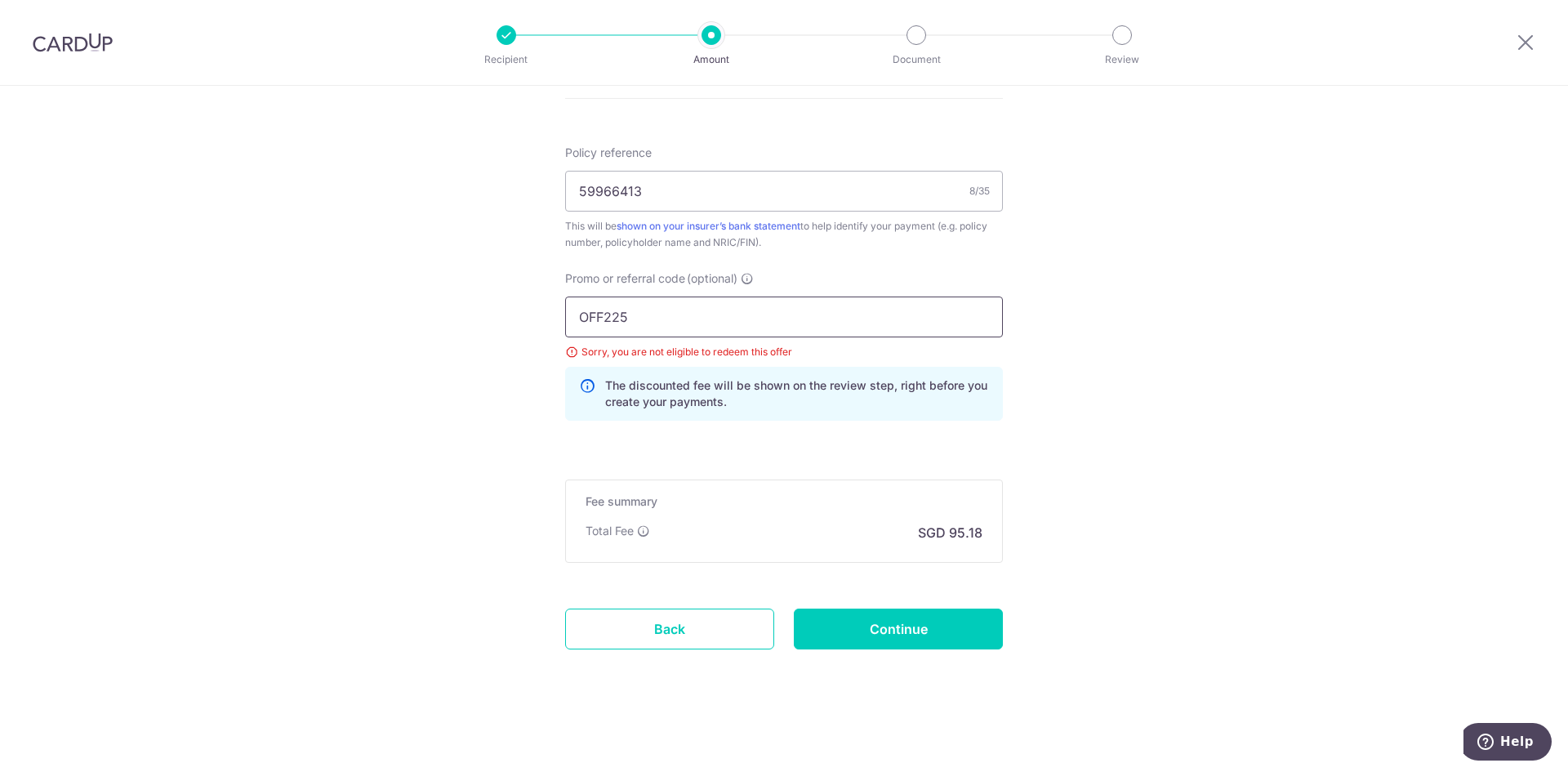
type input "OFF225"
click at [794, 433] on div "Promo or referral code (optional) OFF225 Sorry, you are not eligible to redeem …" at bounding box center [784, 352] width 457 height 163
click at [691, 323] on input "OFF225" at bounding box center [784, 316] width 438 height 41
drag, startPoint x: 682, startPoint y: 625, endPoint x: 861, endPoint y: 106, distance: 549.0
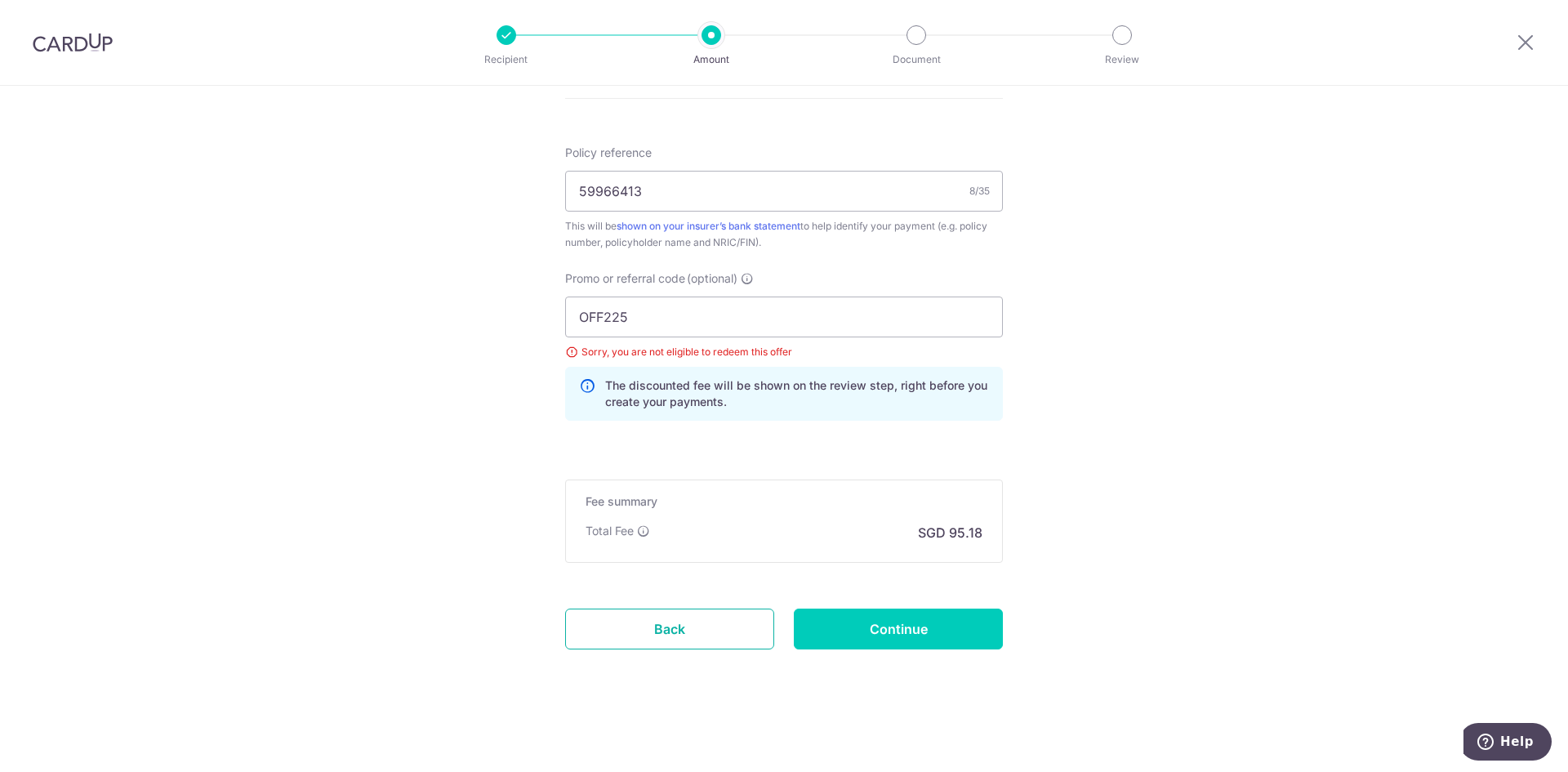
click at [682, 625] on link "Back" at bounding box center [669, 629] width 209 height 41
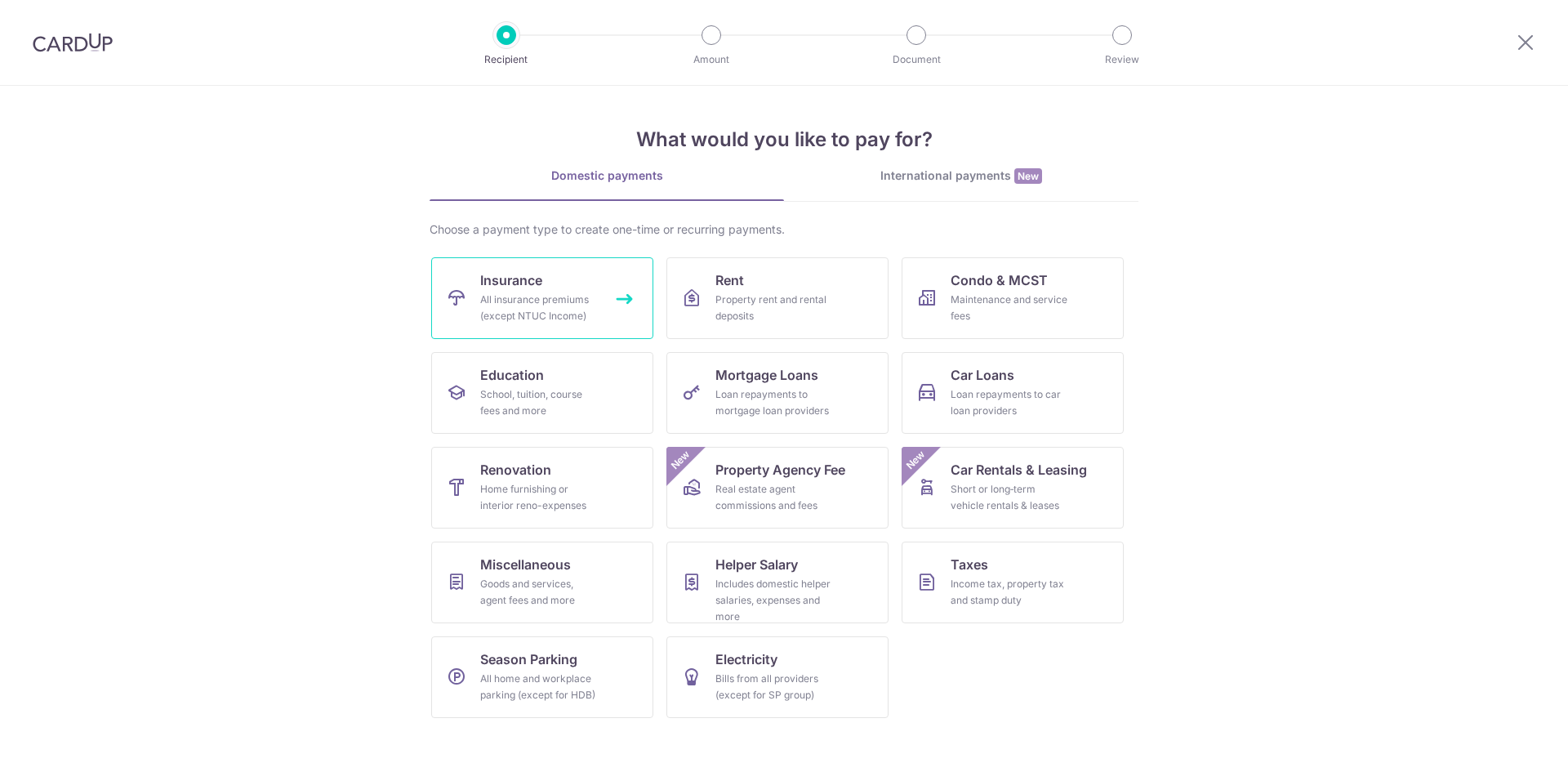
click at [578, 291] on link "Insurance All insurance premiums (except NTUC Income)" at bounding box center [542, 298] width 222 height 82
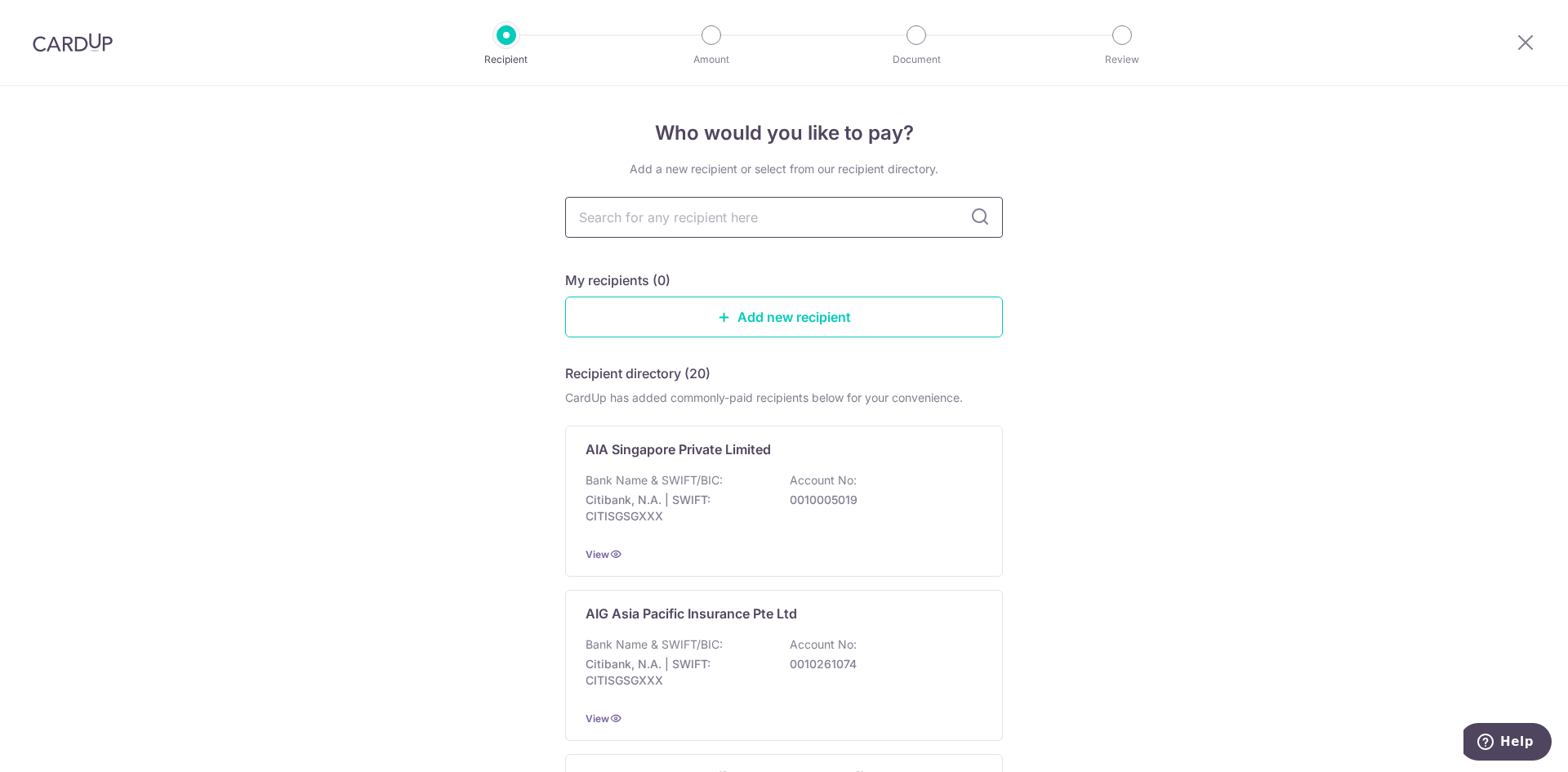
click at [713, 220] on input "text" at bounding box center [784, 217] width 438 height 41
type input "prudential"
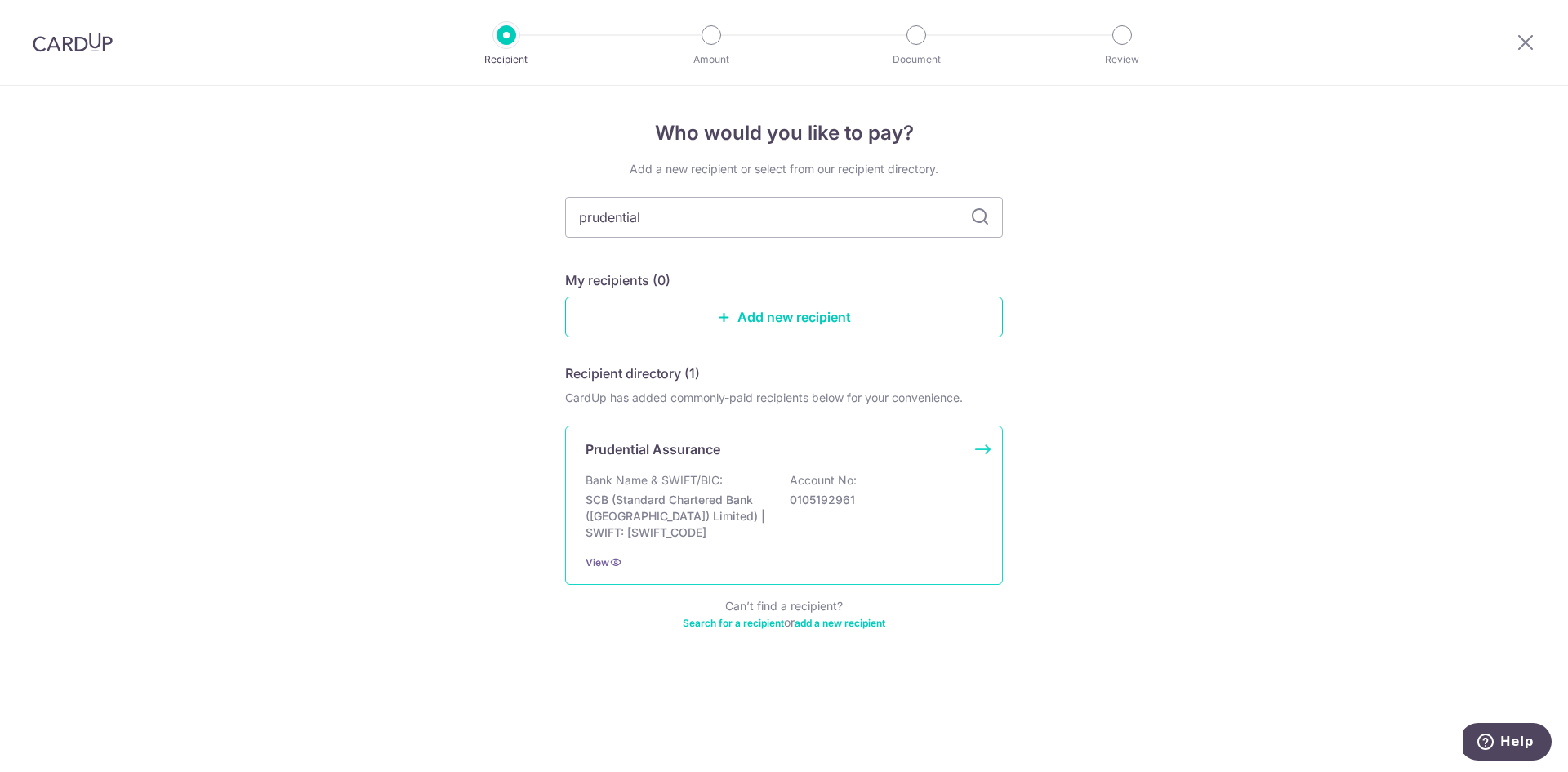
click at [756, 478] on div "Bank Name & SWIFT/BIC: SCB (Standard Chartered Bank (Singapore) Limited) | SWIF…" at bounding box center [784, 507] width 397 height 69
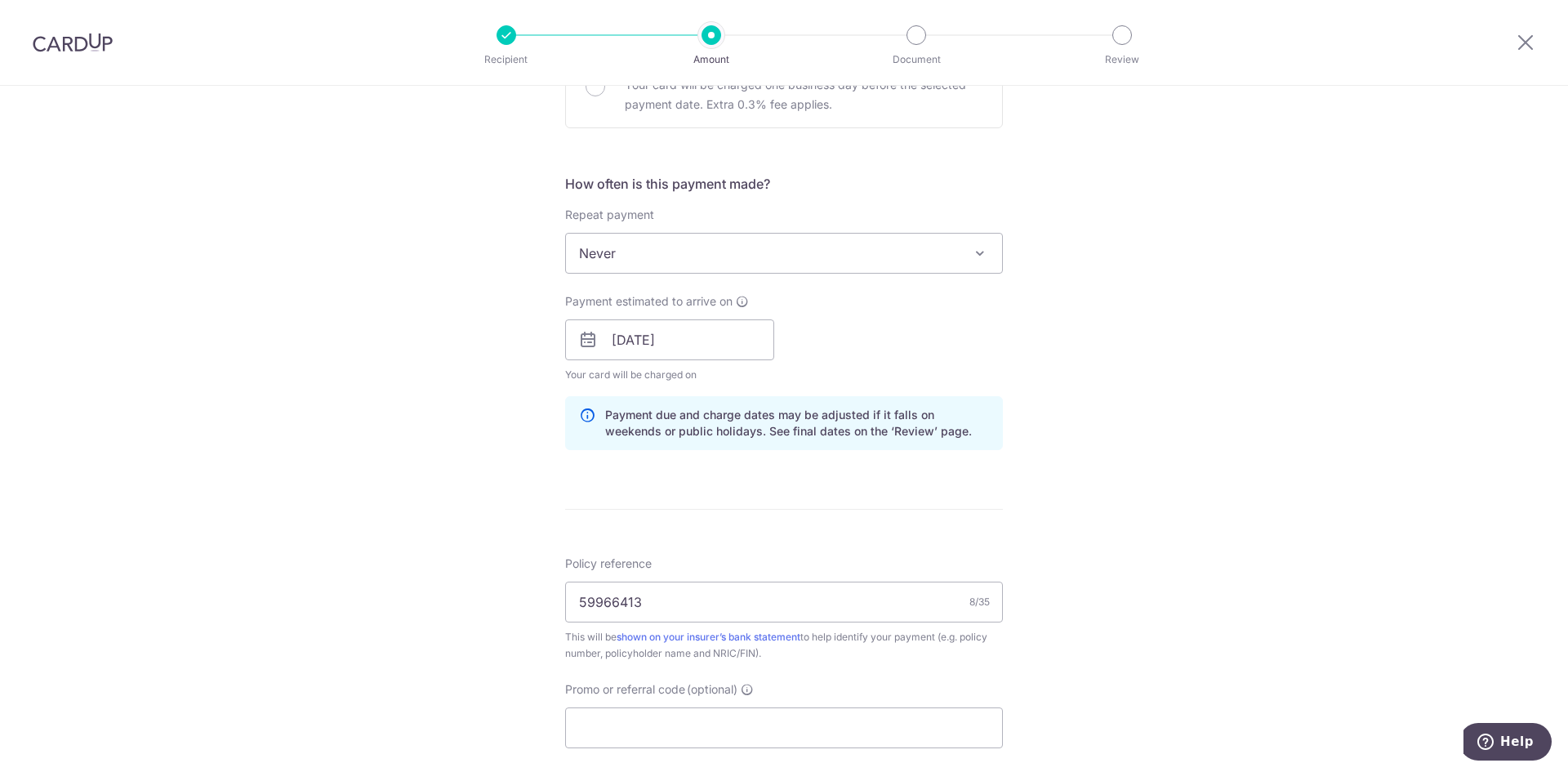
scroll to position [572, 0]
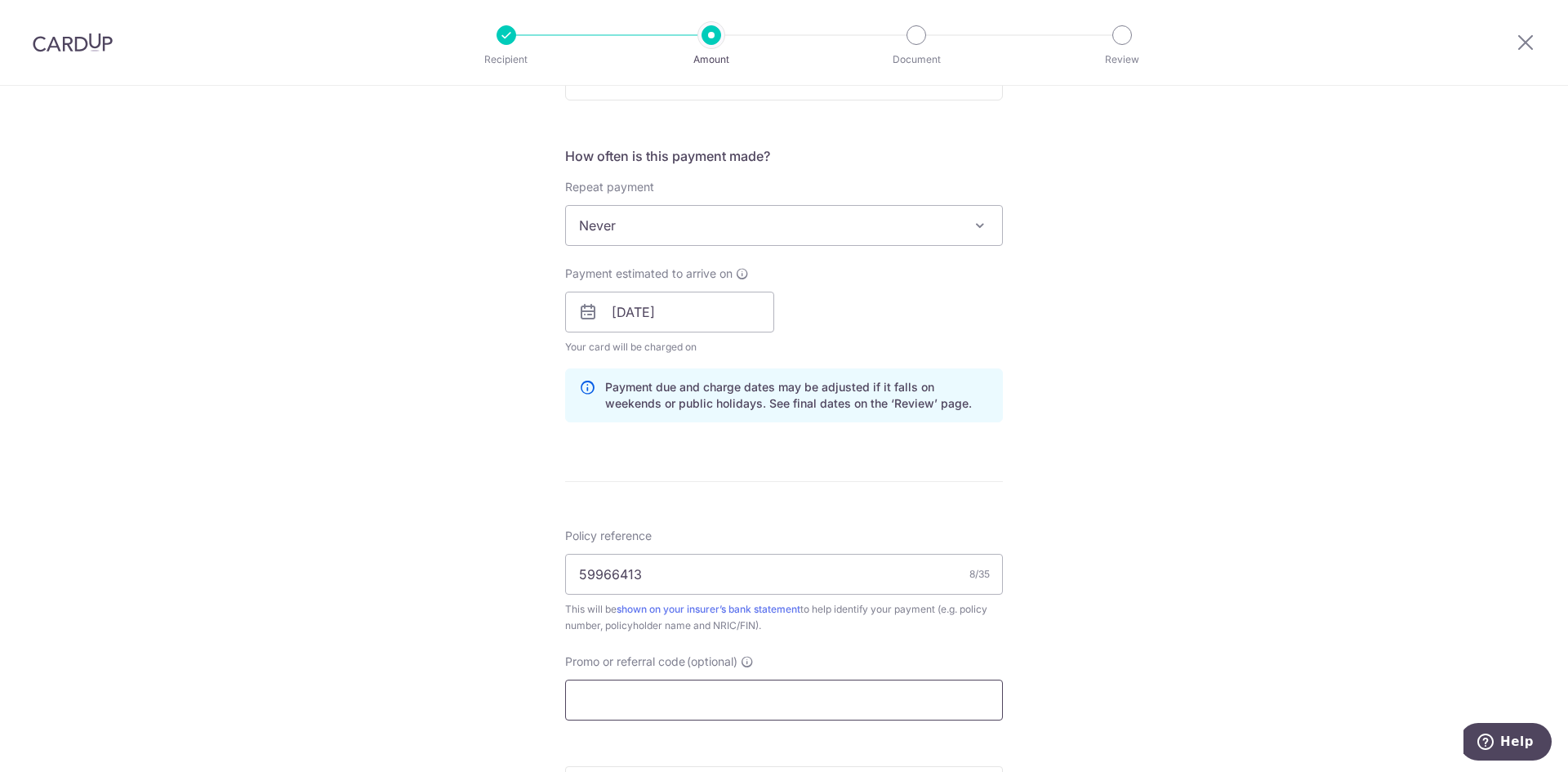
click at [659, 696] on input "Promo or referral code (optional)" at bounding box center [784, 700] width 438 height 41
paste input "OFF225"
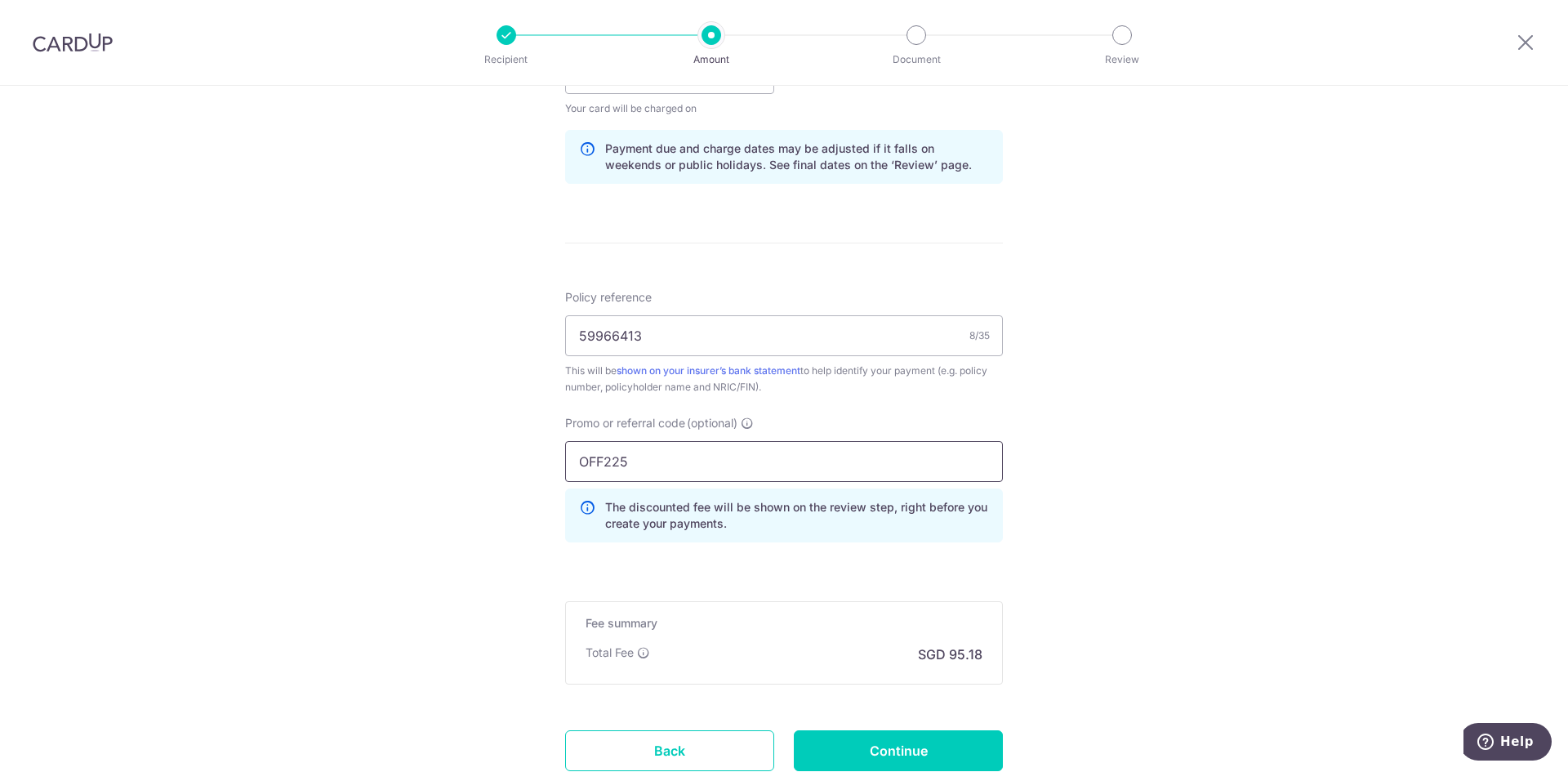
scroll to position [899, 0]
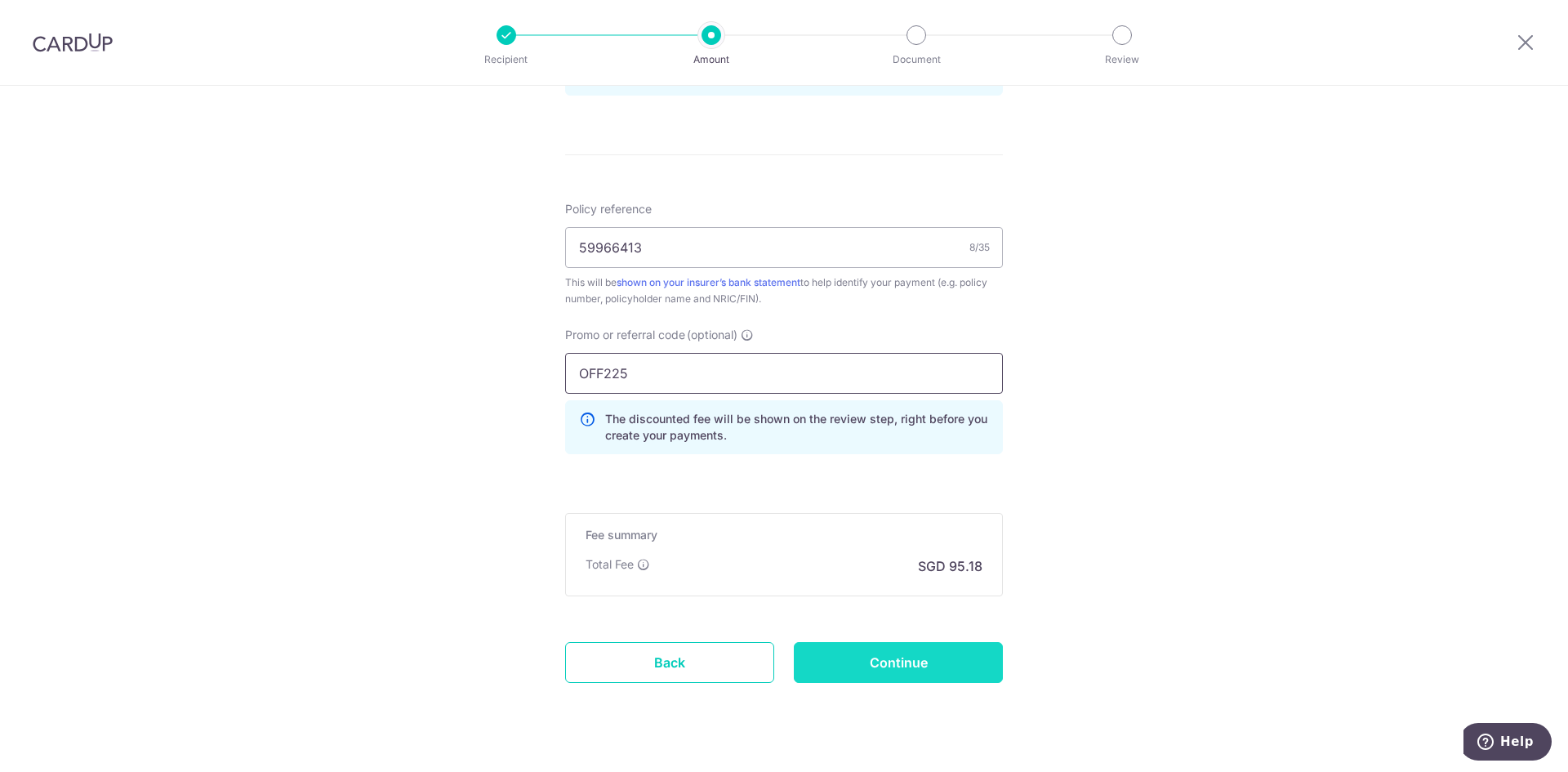
type input "OFF225"
click at [928, 661] on input "Continue" at bounding box center [897, 662] width 209 height 41
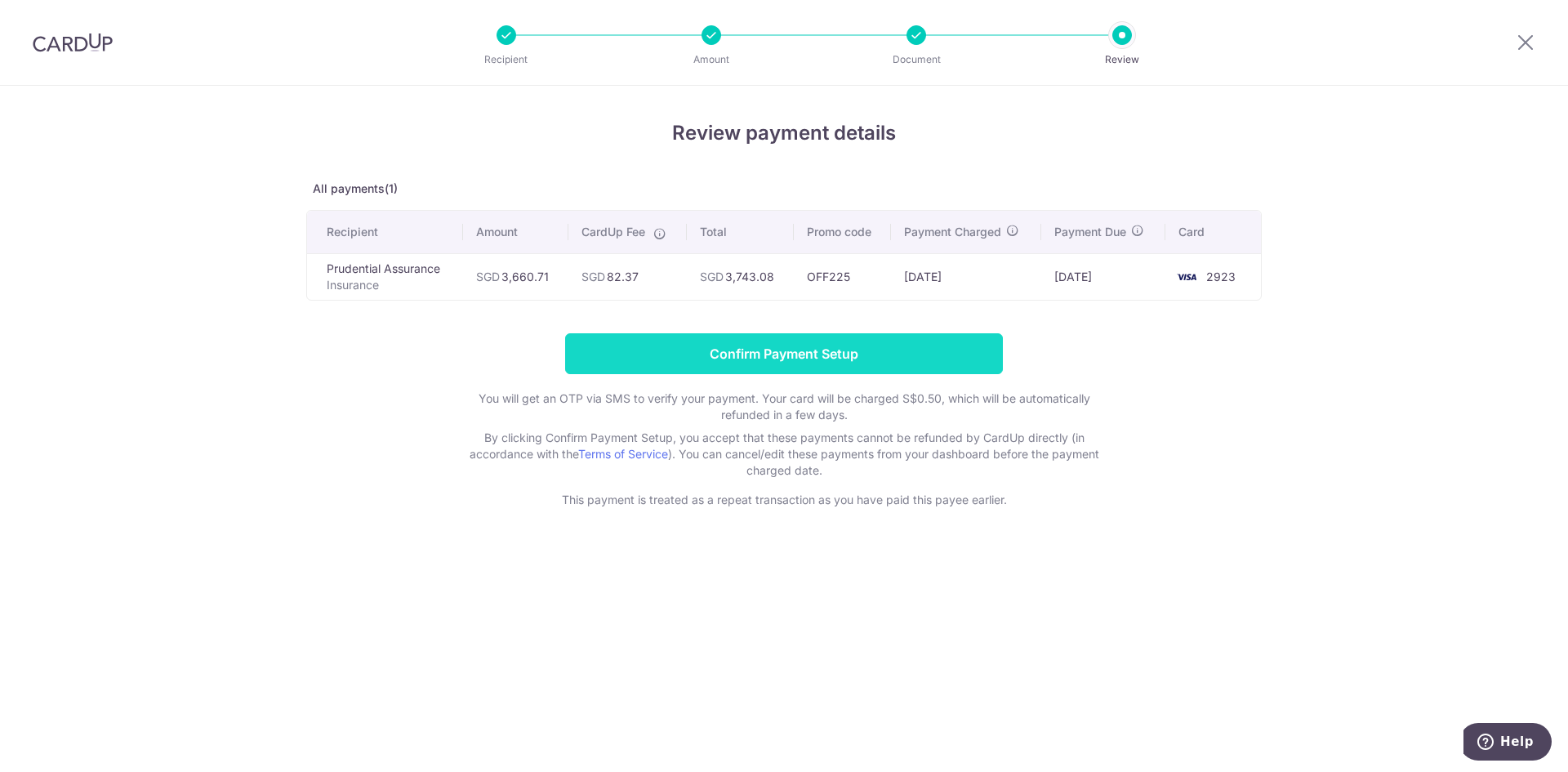
click at [804, 364] on input "Confirm Payment Setup" at bounding box center [784, 354] width 438 height 41
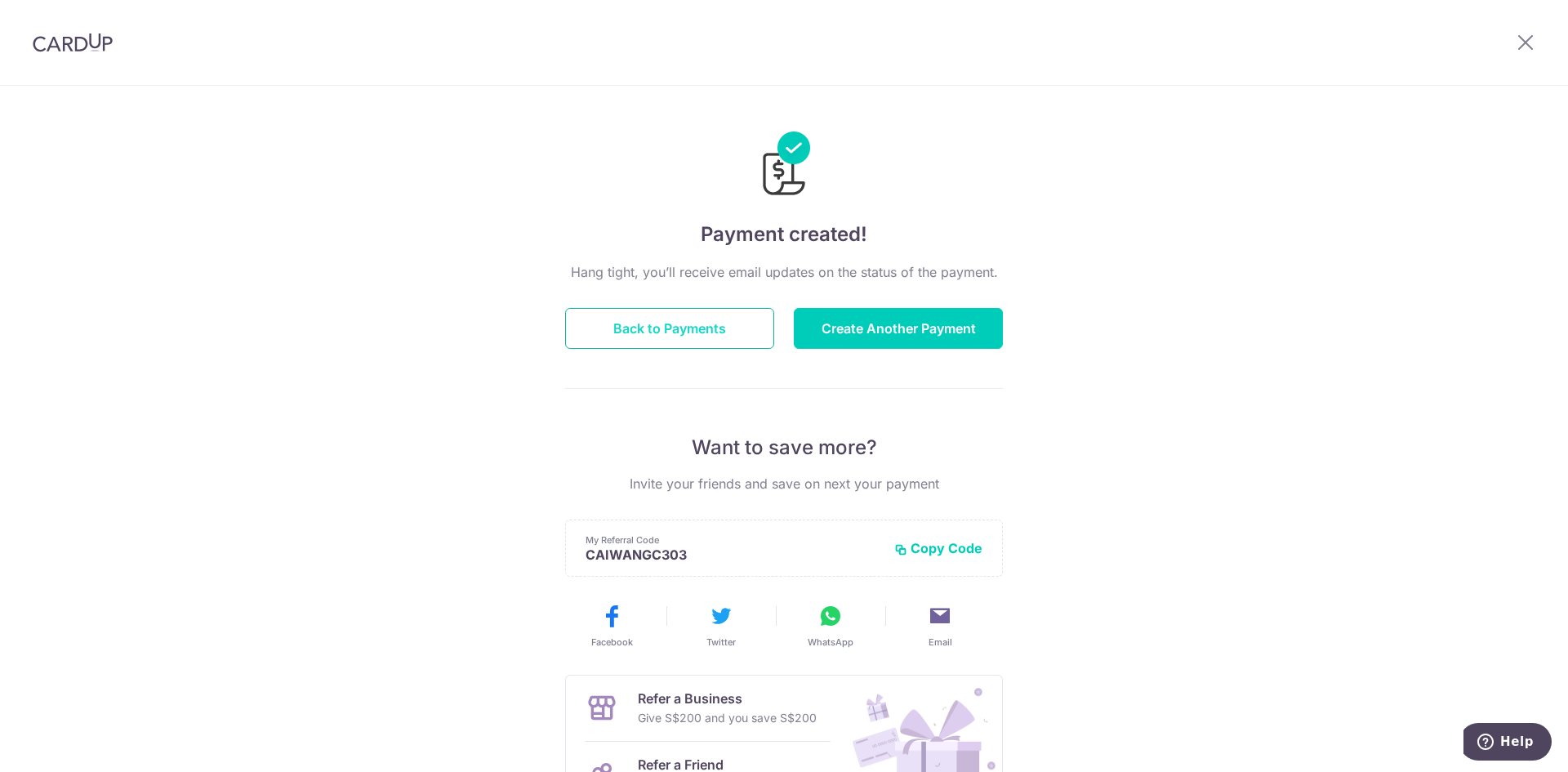
click at [691, 335] on button "Back to Payments" at bounding box center [669, 328] width 209 height 41
